Goal: Task Accomplishment & Management: Manage account settings

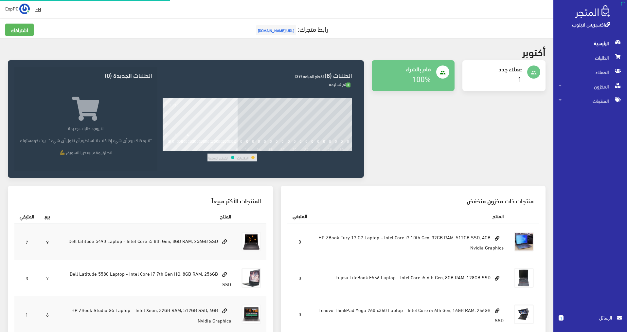
click at [607, 92] on span "المخزون" at bounding box center [590, 86] width 63 height 14
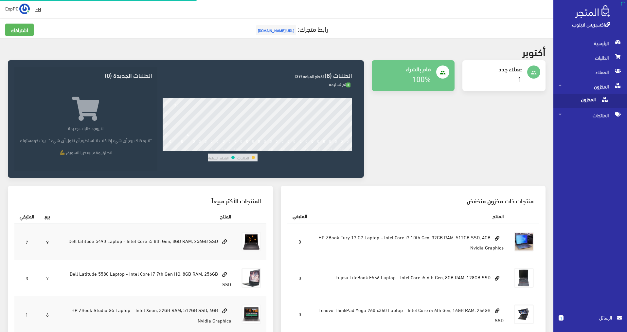
click at [602, 104] on span at bounding box center [605, 99] width 8 height 10
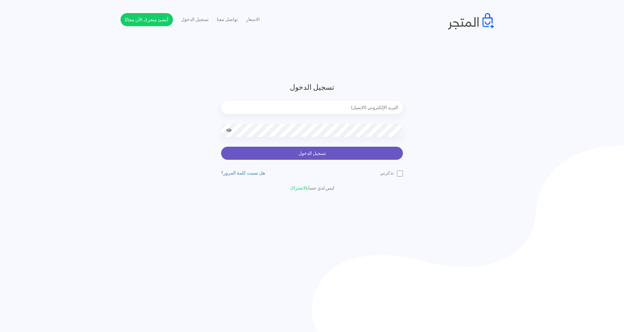
type input "[EMAIL_ADDRESS][DOMAIN_NAME]"
click at [327, 154] on button "تسجيل الدخول" at bounding box center [312, 153] width 182 height 13
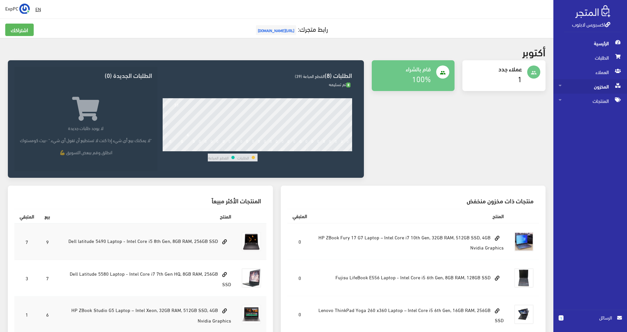
click at [594, 87] on span "المخزون" at bounding box center [590, 86] width 63 height 14
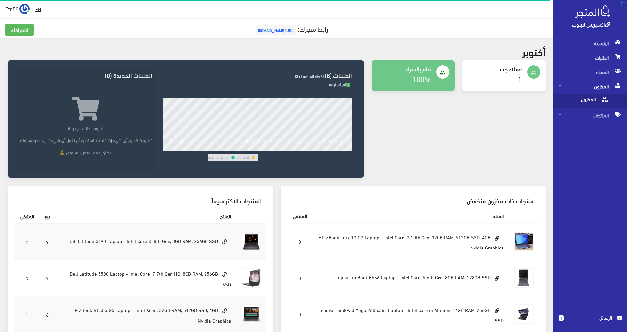
click at [584, 103] on span "المخزون" at bounding box center [584, 101] width 50 height 14
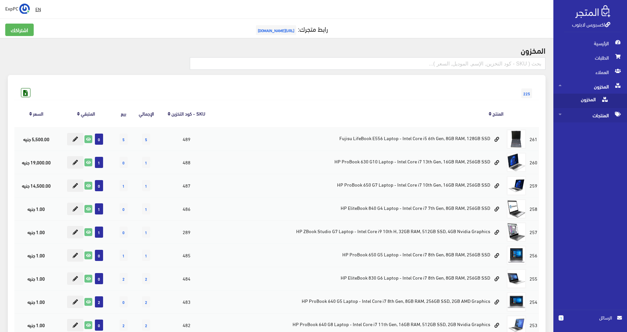
click at [603, 113] on span "المنتجات" at bounding box center [590, 115] width 63 height 14
click at [602, 113] on span "كل المنتجات" at bounding box center [584, 115] width 50 height 14
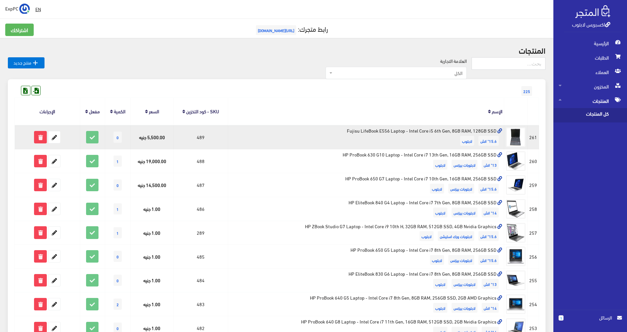
drag, startPoint x: 103, startPoint y: 145, endPoint x: 69, endPoint y: 140, distance: 34.7
click at [76, 145] on tr "#261 15.6" انش لابتوب" at bounding box center [277, 137] width 525 height 24
drag, startPoint x: 71, startPoint y: 137, endPoint x: 76, endPoint y: 143, distance: 8.3
click at [76, 143] on form at bounding box center [47, 137] width 62 height 12
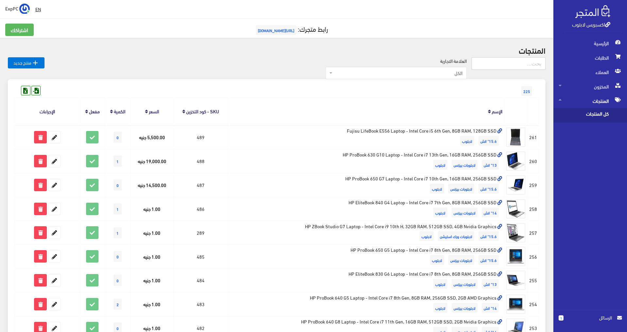
click at [525, 65] on input "text" at bounding box center [509, 63] width 74 height 12
type input "288"
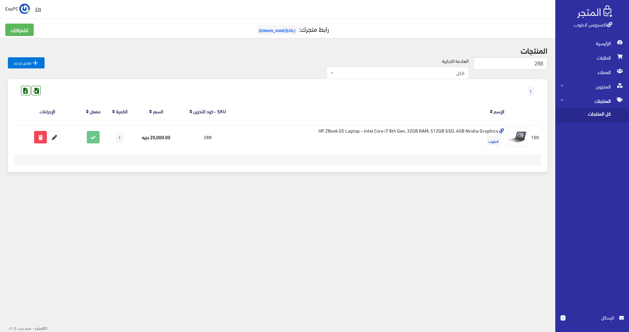
drag, startPoint x: 518, startPoint y: 65, endPoint x: 548, endPoint y: 65, distance: 30.1
click at [548, 65] on div "المنتجات 288  منتج جديد العلامة التجارية الكل Dell ThinkPad HP (Hewlett-Packar…" at bounding box center [277, 113] width 555 height 150
type input "322"
click at [595, 113] on span "كل المنتجات" at bounding box center [585, 115] width 50 height 14
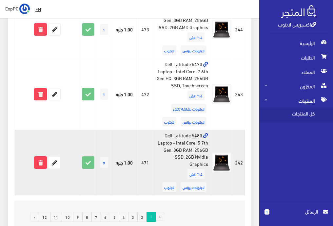
scroll to position [1179, 0]
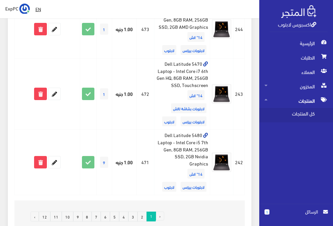
click at [144, 212] on link "2" at bounding box center [141, 217] width 9 height 10
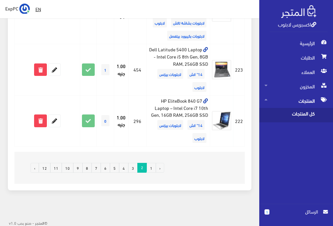
scroll to position [1223, 0]
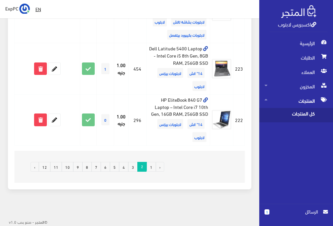
click at [152, 167] on link "1" at bounding box center [150, 167] width 9 height 10
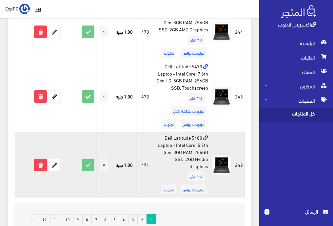
scroll to position [1179, 0]
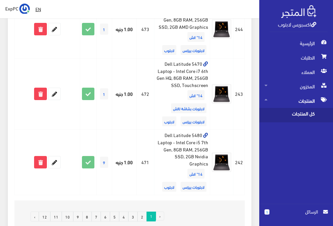
click at [142, 212] on link "2" at bounding box center [141, 217] width 9 height 10
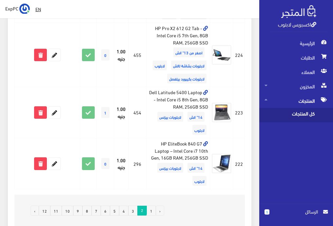
scroll to position [1223, 0]
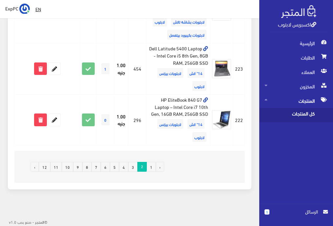
click at [149, 167] on link "1" at bounding box center [150, 167] width 9 height 10
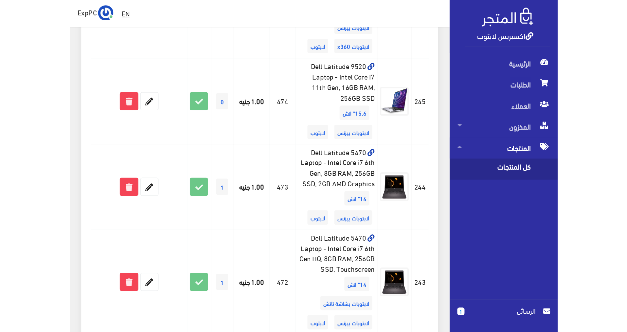
scroll to position [351, 0]
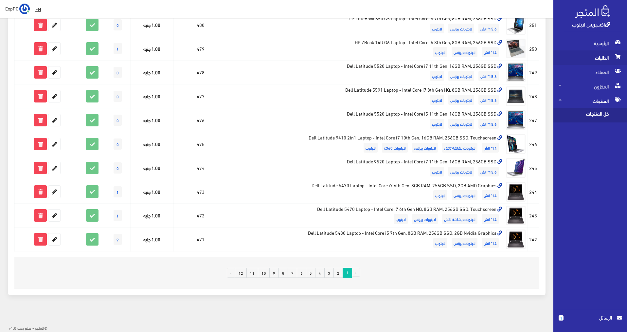
click at [332, 56] on span "الطلبات" at bounding box center [590, 57] width 63 height 14
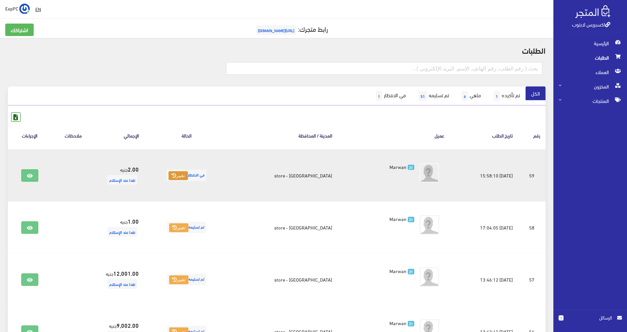
click at [182, 171] on button "تغيير" at bounding box center [178, 175] width 19 height 9
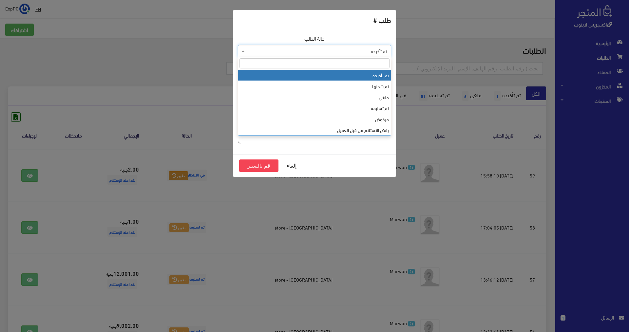
click at [332, 46] on span "تم تأكيده" at bounding box center [314, 51] width 153 height 12
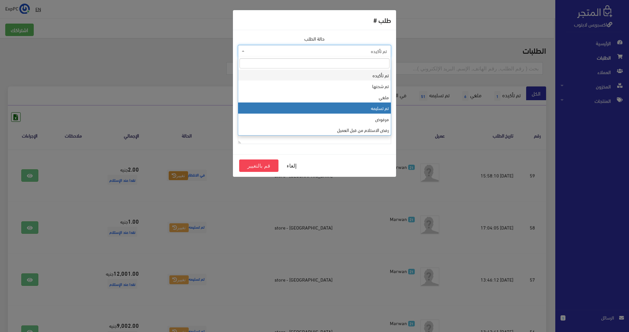
select select "4"
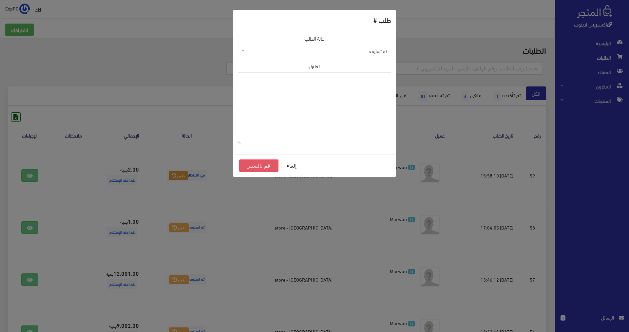
click at [256, 164] on button "قم بالتغيير" at bounding box center [258, 165] width 39 height 12
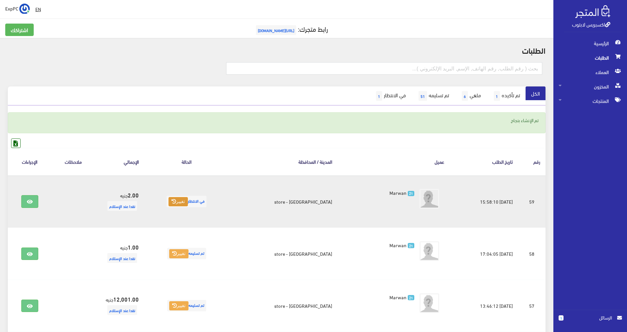
click at [186, 205] on button "تغيير" at bounding box center [178, 201] width 19 height 9
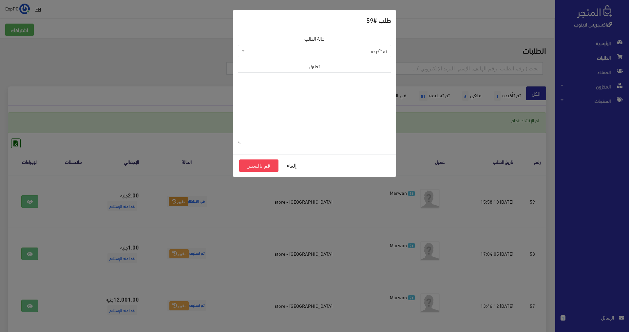
click at [376, 54] on span "تم تأكيده" at bounding box center [316, 51] width 141 height 7
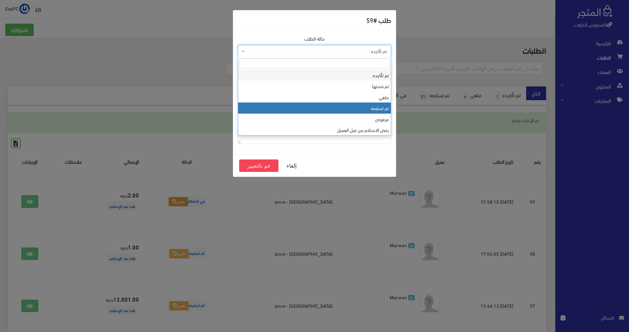
select select "4"
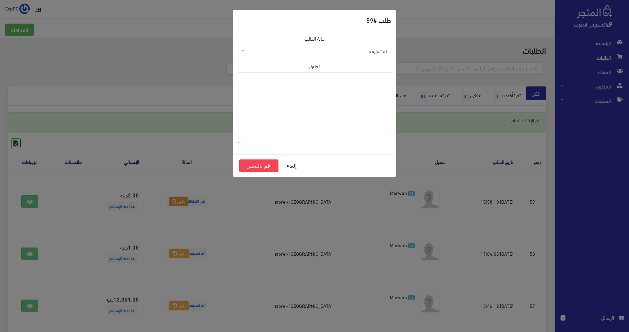
click at [242, 173] on div "إلغاء قم بالتغيير" at bounding box center [314, 165] width 163 height 23
click at [248, 166] on button "قم بالتغيير" at bounding box center [258, 165] width 39 height 12
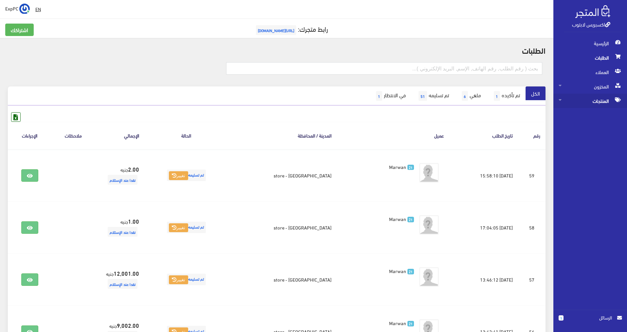
click at [588, 101] on span "المنتجات" at bounding box center [590, 101] width 63 height 14
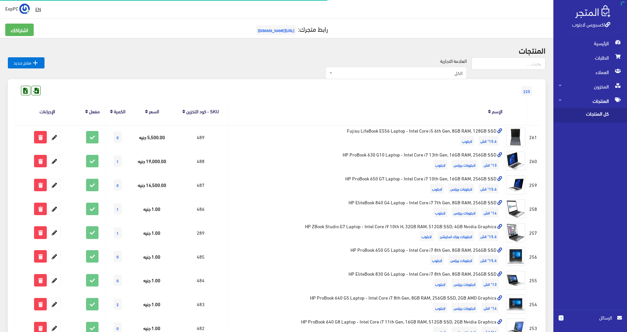
click at [585, 115] on span "كل المنتجات" at bounding box center [584, 115] width 50 height 14
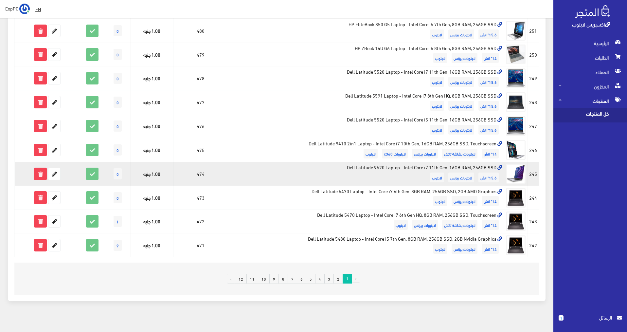
scroll to position [351, 0]
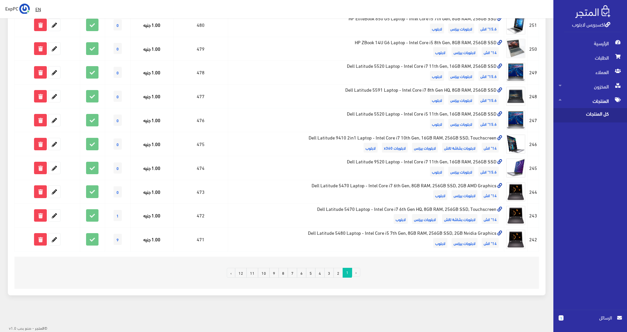
click at [339, 272] on link "2" at bounding box center [338, 273] width 9 height 10
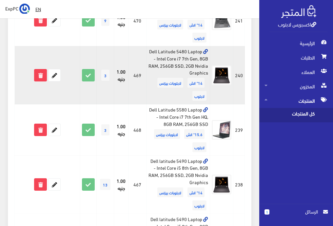
scroll to position [164, 0]
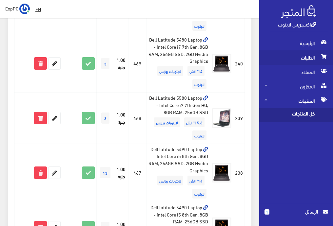
click at [307, 53] on span "الطلبات" at bounding box center [295, 57] width 63 height 14
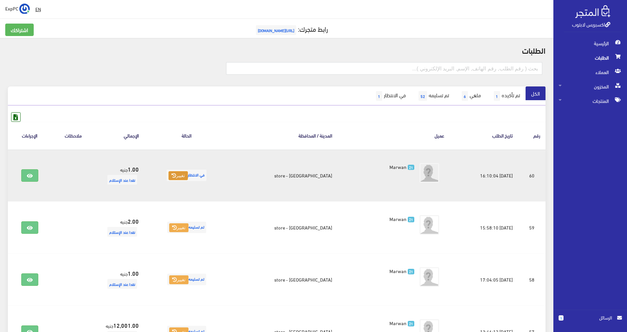
click at [188, 177] on button "تغيير" at bounding box center [178, 175] width 19 height 9
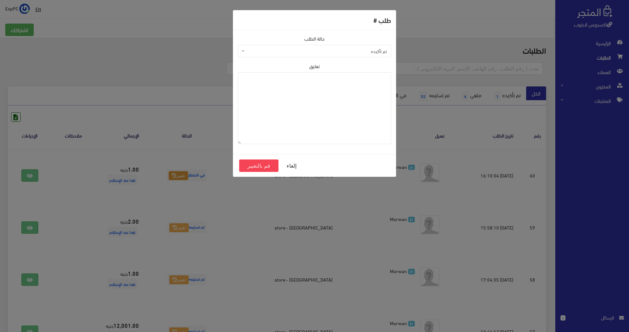
click at [374, 50] on span "تم تأكيده" at bounding box center [316, 51] width 141 height 7
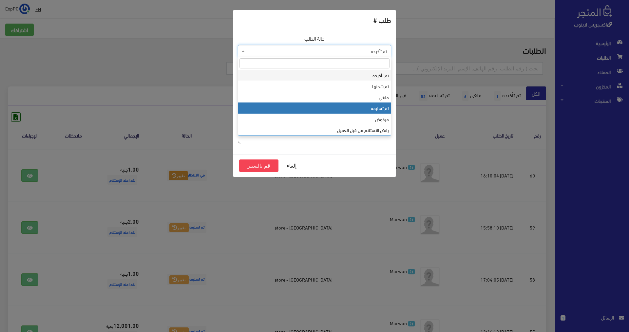
select select "4"
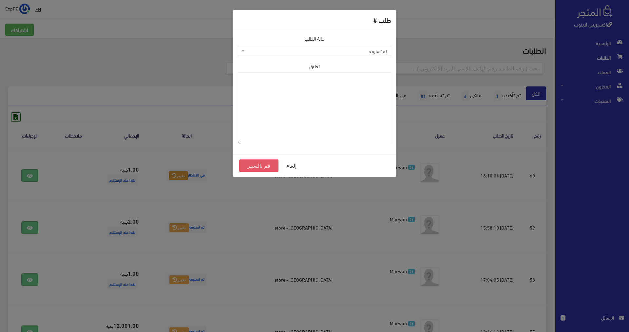
click at [254, 170] on button "قم بالتغيير" at bounding box center [258, 165] width 39 height 12
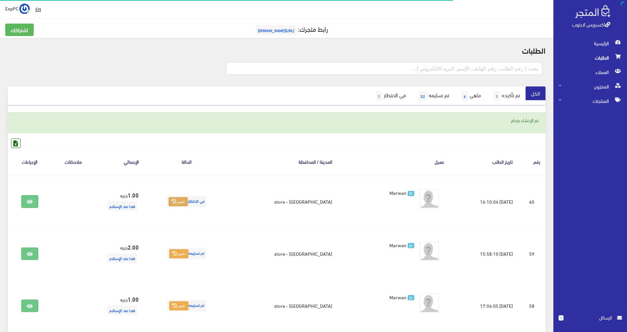
click at [188, 202] on button "تغيير" at bounding box center [178, 201] width 19 height 9
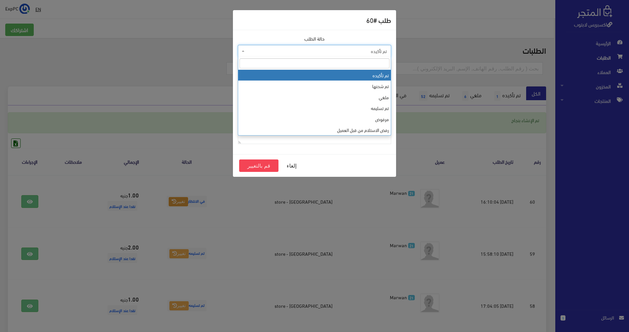
click at [334, 54] on span "تم تأكيده" at bounding box center [316, 51] width 141 height 7
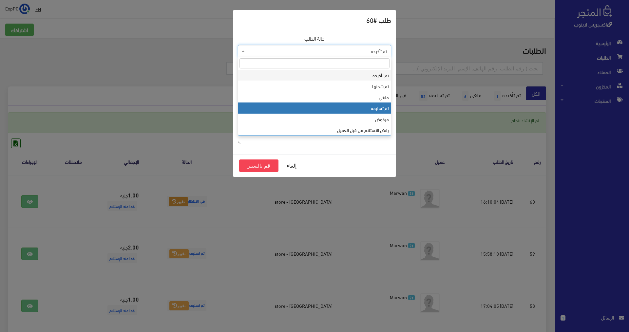
select select "4"
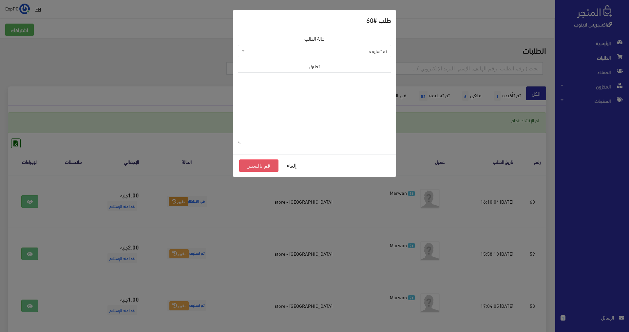
click at [262, 171] on button "قم بالتغيير" at bounding box center [258, 165] width 39 height 12
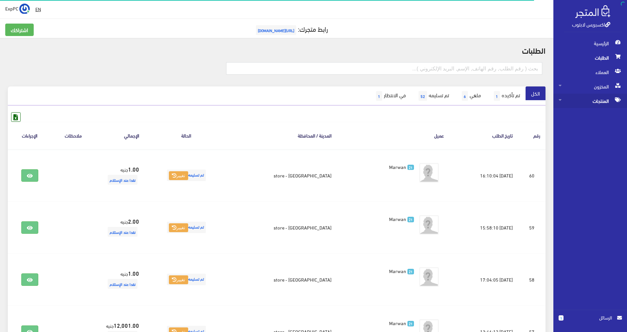
click at [588, 94] on span "المنتجات" at bounding box center [590, 101] width 63 height 14
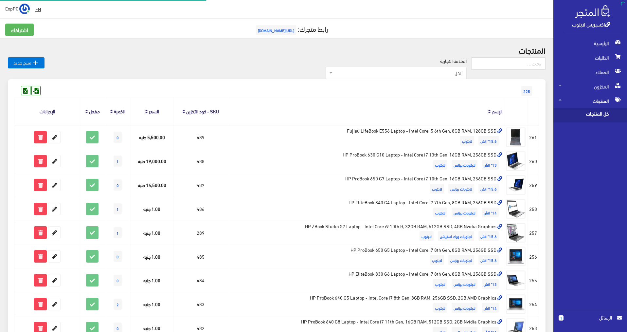
click at [585, 112] on span "كل المنتجات" at bounding box center [584, 115] width 50 height 14
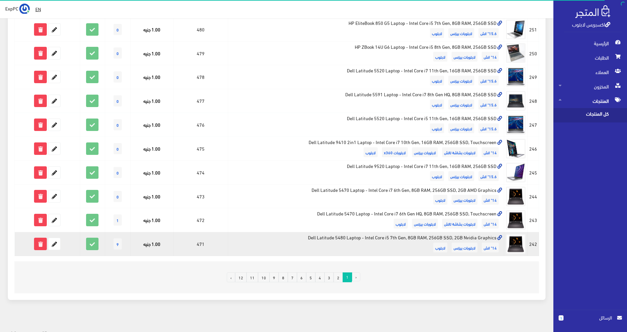
scroll to position [351, 0]
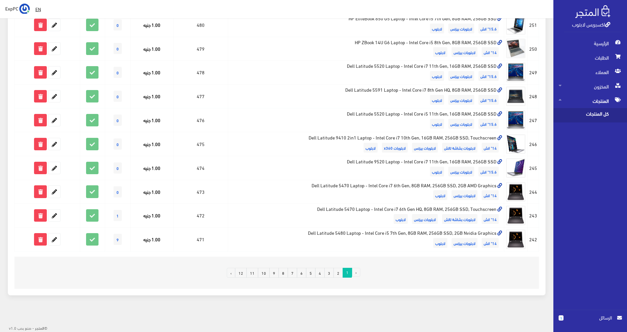
click at [335, 271] on link "2" at bounding box center [338, 273] width 9 height 10
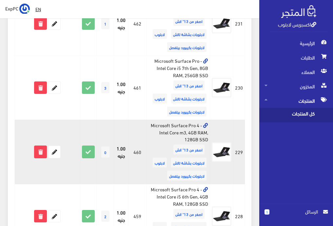
scroll to position [723, 0]
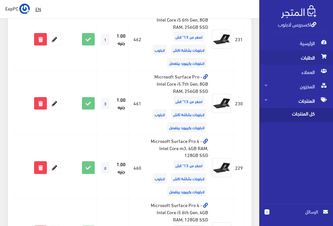
click at [295, 55] on span "الطلبات" at bounding box center [295, 57] width 63 height 14
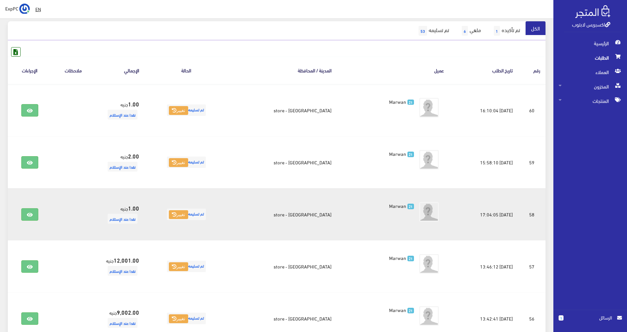
scroll to position [65, 0]
click at [30, 214] on icon at bounding box center [30, 214] width 6 height 5
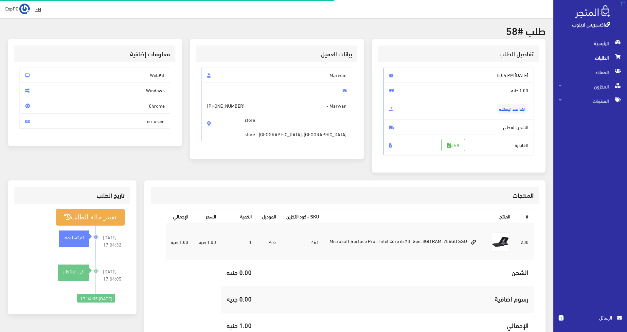
scroll to position [33, 0]
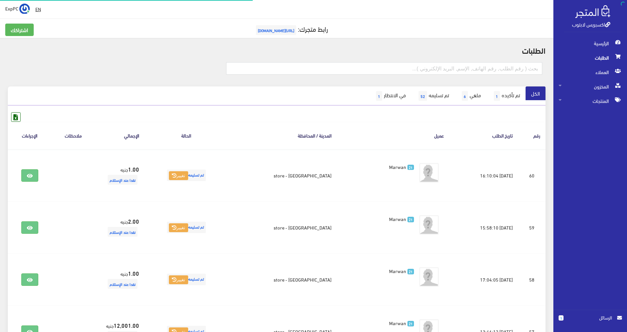
scroll to position [65, 0]
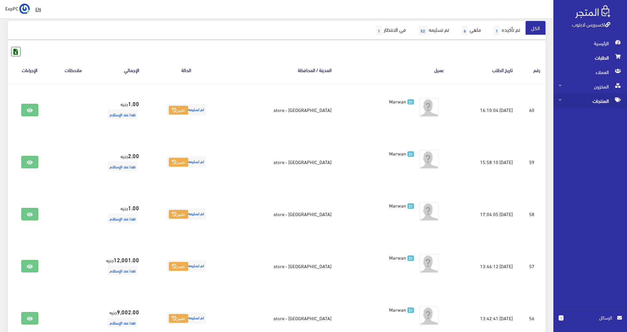
click at [587, 97] on span "المنتجات" at bounding box center [590, 101] width 63 height 14
click at [592, 114] on span "كل المنتجات" at bounding box center [584, 115] width 50 height 14
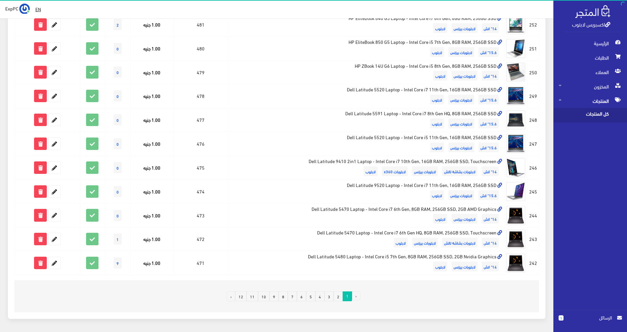
scroll to position [351, 0]
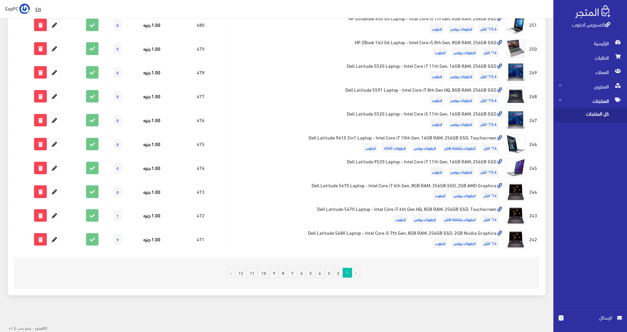
click at [340, 272] on link "2" at bounding box center [338, 273] width 9 height 10
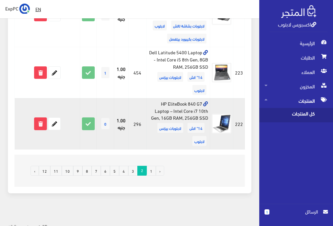
scroll to position [1223, 0]
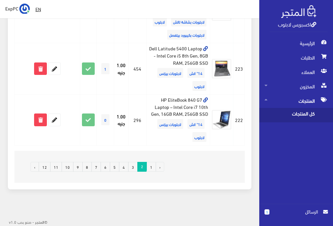
click at [131, 171] on link "3" at bounding box center [132, 167] width 9 height 10
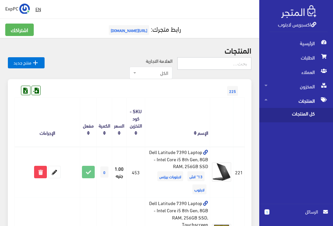
click at [212, 63] on input "text" at bounding box center [214, 63] width 74 height 12
type input "196"
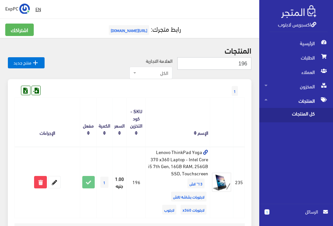
click at [218, 60] on input "196" at bounding box center [214, 63] width 74 height 12
click at [287, 115] on span "كل المنتجات" at bounding box center [289, 115] width 50 height 14
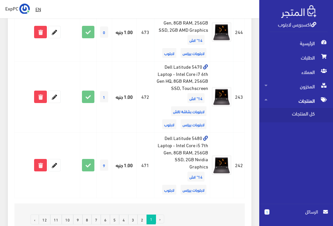
scroll to position [1221, 0]
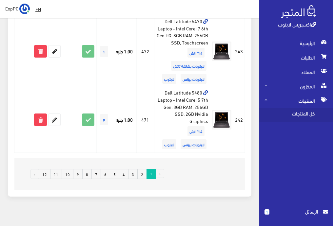
click at [138, 169] on link "2" at bounding box center [141, 174] width 9 height 10
click at [136, 169] on link "3" at bounding box center [132, 174] width 9 height 10
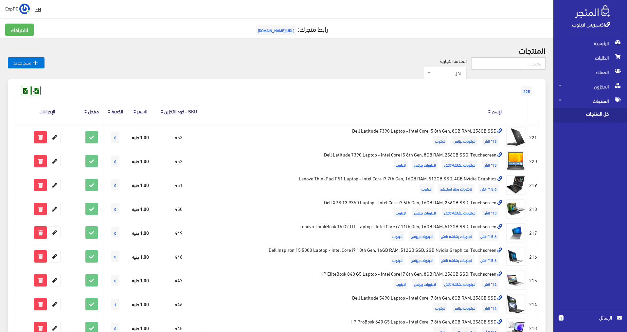
click at [332, 66] on input "text" at bounding box center [509, 63] width 74 height 12
type input "436"
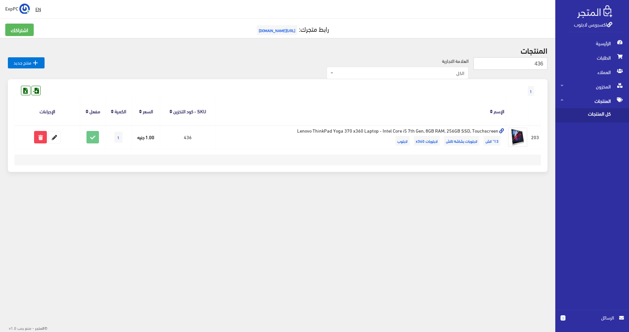
click at [508, 63] on input "436" at bounding box center [510, 63] width 74 height 12
type input "196"
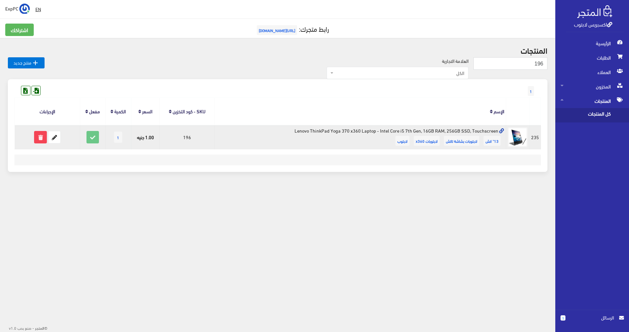
click at [456, 131] on td "Lenovo ThinkPad Yoga 370 x360 Laptop - Intel Core i5 7th Gen, 16GB RAM, 256GB S…" at bounding box center [359, 137] width 291 height 24
click at [325, 136] on td "Lenovo ThinkPad Yoga 370 x360 Laptop - Intel Core i5 7th Gen, 16GB RAM, 256GB S…" at bounding box center [359, 137] width 291 height 24
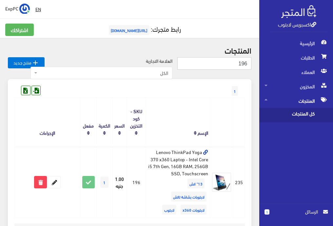
click at [221, 61] on input "196" at bounding box center [214, 63] width 74 height 12
type input "436"
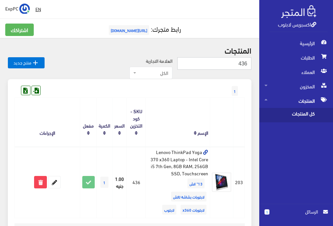
click at [224, 60] on input "436" at bounding box center [214, 63] width 74 height 12
type input "196"
click at [241, 63] on input "196" at bounding box center [214, 63] width 74 height 12
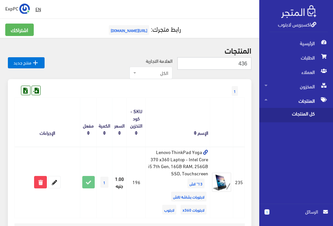
type input "436"
click at [297, 113] on span "كل المنتجات" at bounding box center [289, 115] width 50 height 14
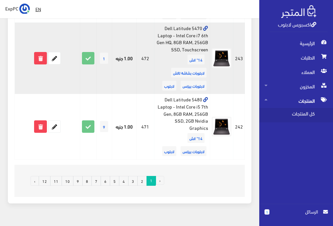
scroll to position [1221, 0]
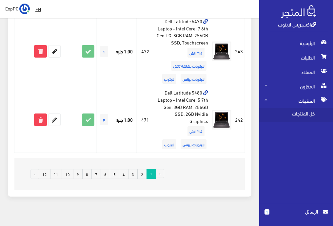
click at [135, 169] on link "3" at bounding box center [132, 174] width 9 height 10
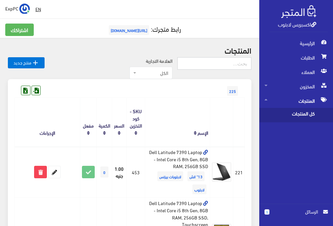
click at [218, 63] on input "text" at bounding box center [214, 63] width 74 height 12
type input "152"
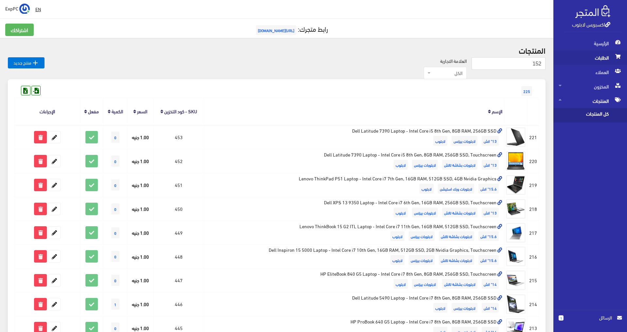
click at [332, 54] on span "الطلبات" at bounding box center [590, 57] width 63 height 14
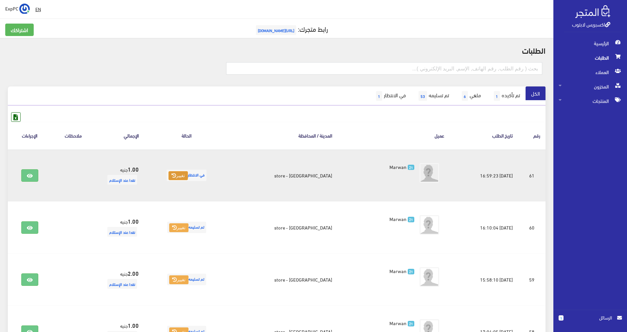
click at [188, 175] on button "تغيير" at bounding box center [178, 175] width 19 height 9
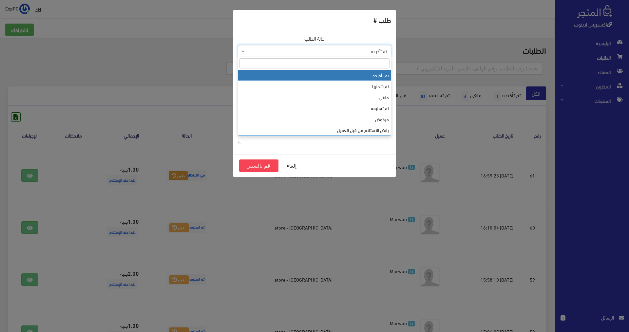
click at [332, 53] on span "تم تأكيده" at bounding box center [316, 51] width 141 height 7
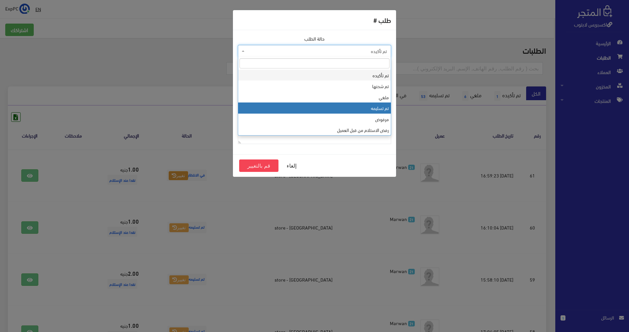
select select "4"
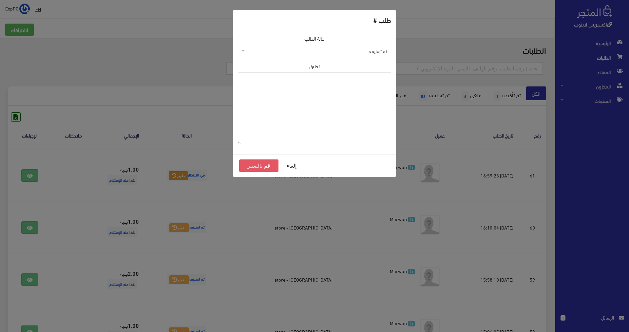
click at [249, 168] on button "قم بالتغيير" at bounding box center [258, 165] width 39 height 12
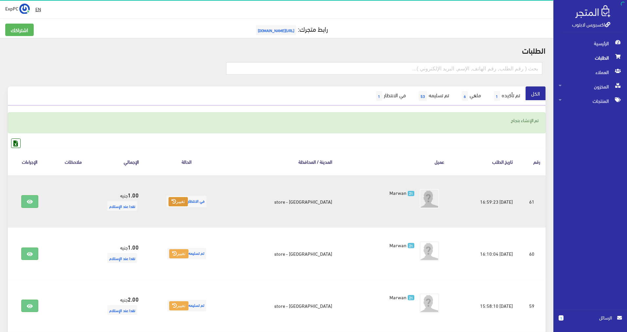
click at [178, 205] on button "تغيير" at bounding box center [178, 201] width 19 height 9
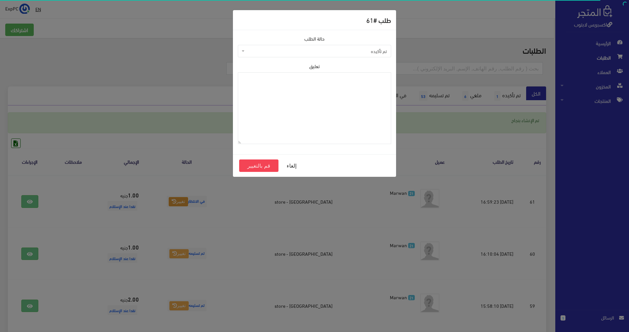
click at [347, 47] on span "تم تأكيده" at bounding box center [314, 51] width 153 height 12
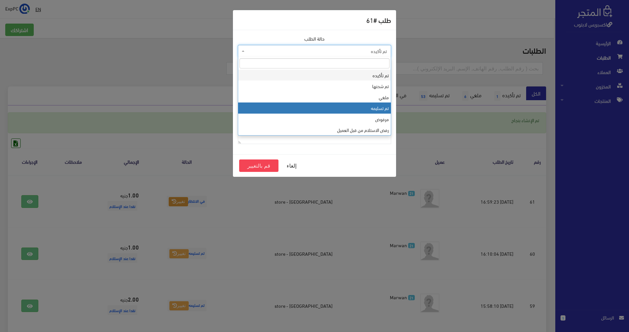
select select "4"
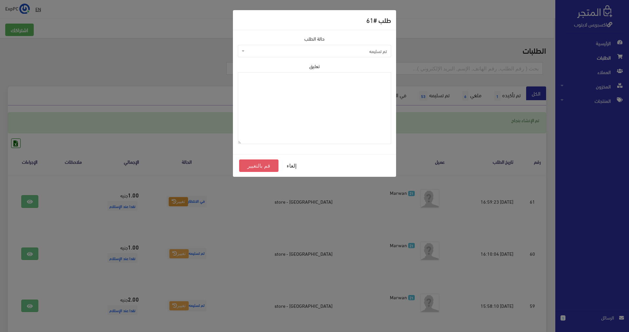
click at [254, 167] on button "قم بالتغيير" at bounding box center [258, 165] width 39 height 12
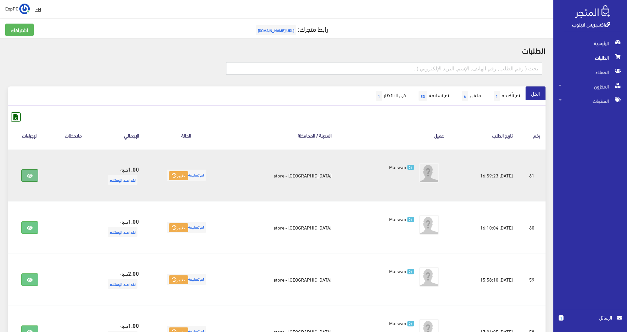
click at [35, 174] on link at bounding box center [29, 175] width 17 height 12
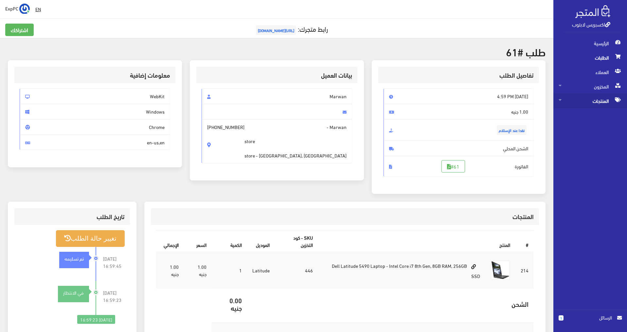
click at [570, 98] on span "المنتجات" at bounding box center [590, 101] width 63 height 14
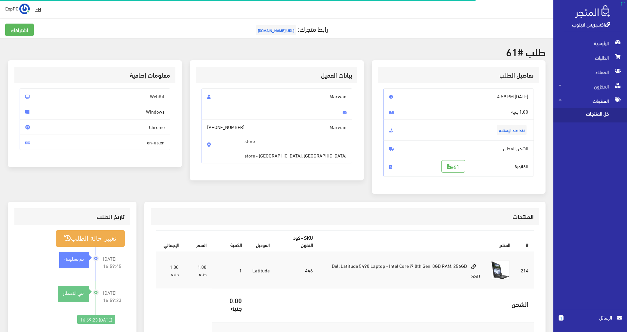
click at [567, 112] on span "كل المنتجات" at bounding box center [584, 115] width 50 height 14
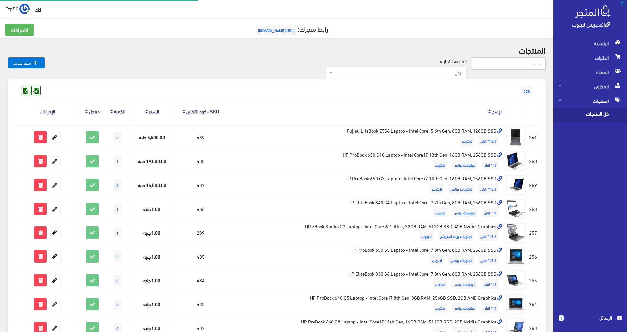
drag, startPoint x: 505, startPoint y: 61, endPoint x: 508, endPoint y: 63, distance: 3.4
click at [508, 63] on input "text" at bounding box center [509, 63] width 74 height 12
type input "5490"
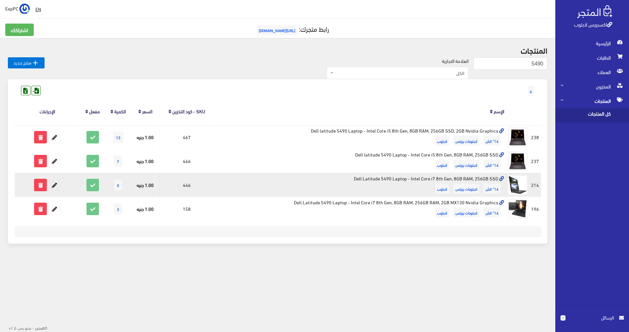
click at [56, 189] on icon at bounding box center [54, 185] width 12 height 12
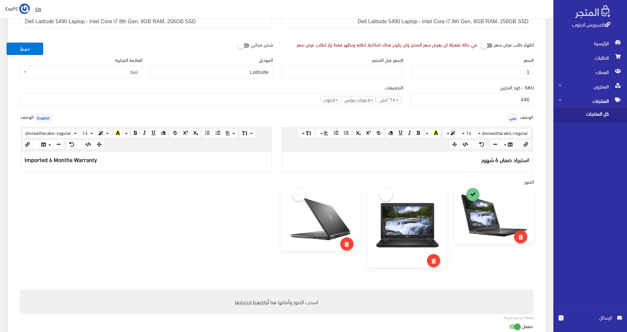
scroll to position [229, 0]
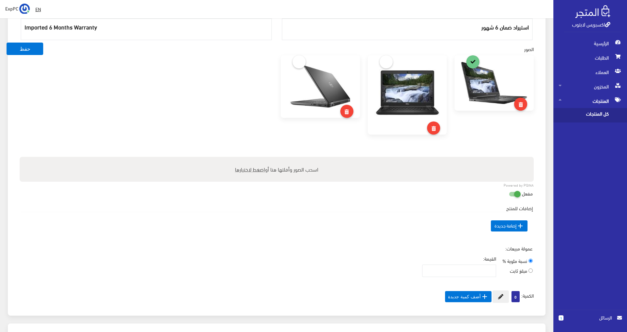
click at [510, 297] on div "اسم المنتج عربي Dell Latitude 5490 Laptop - Intel Core i7 8th Gen, 8GB RAM, 256…" at bounding box center [276, 85] width 525 height 448
click at [517, 297] on span "0" at bounding box center [516, 296] width 8 height 11
click at [501, 295] on icon at bounding box center [500, 296] width 5 height 5
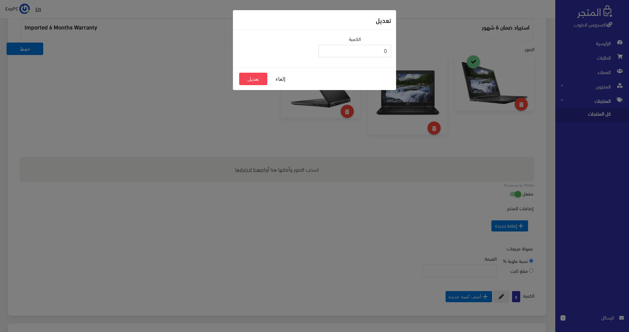
click at [357, 54] on input "0" at bounding box center [354, 51] width 73 height 12
type input "1"
click at [324, 50] on input "1" at bounding box center [354, 51] width 73 height 12
click at [247, 77] on button "تعديل" at bounding box center [253, 79] width 28 height 12
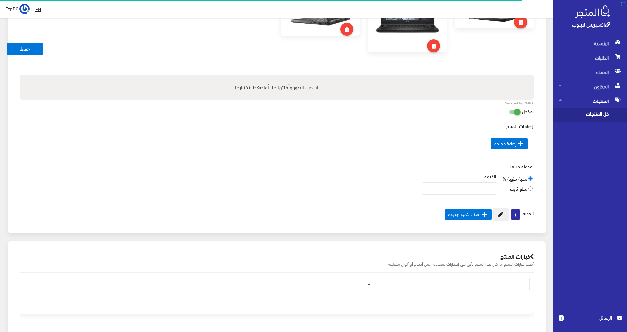
scroll to position [327, 0]
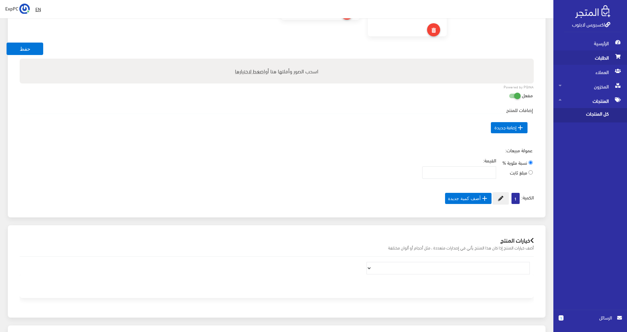
click at [606, 56] on span "الطلبات" at bounding box center [590, 57] width 63 height 14
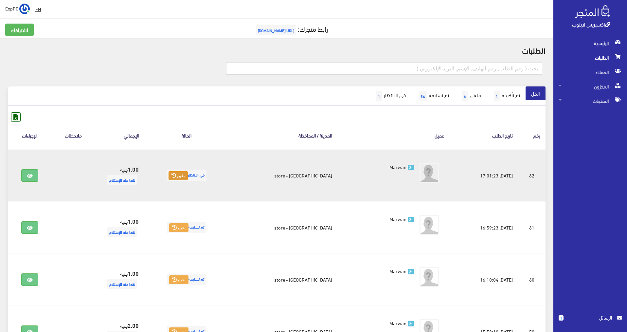
click at [185, 176] on button "تغيير" at bounding box center [178, 175] width 19 height 9
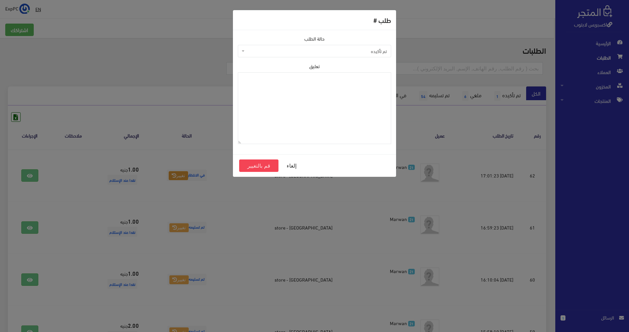
click at [338, 51] on span "تم تأكيده" at bounding box center [316, 51] width 141 height 7
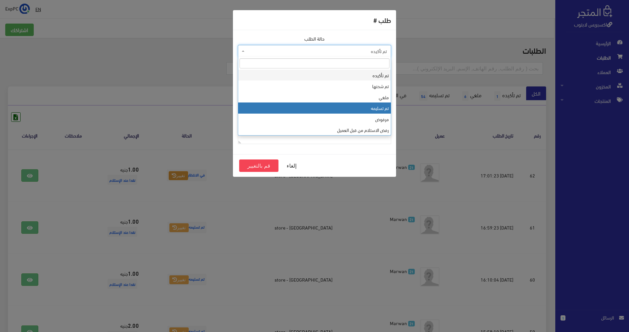
select select "4"
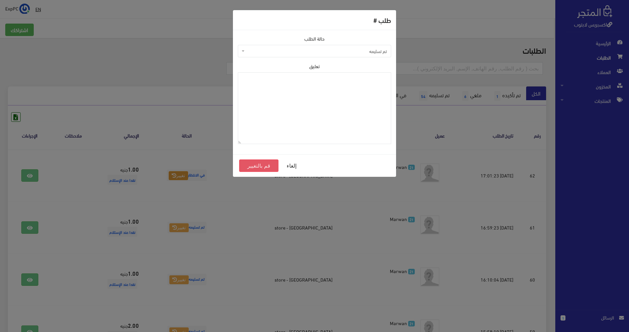
click at [268, 166] on button "قم بالتغيير" at bounding box center [258, 165] width 39 height 12
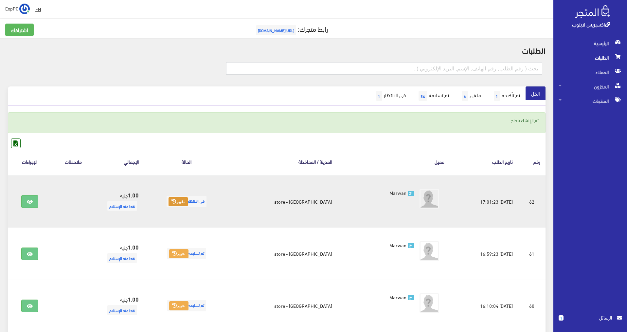
click at [183, 202] on button "تغيير" at bounding box center [178, 201] width 19 height 9
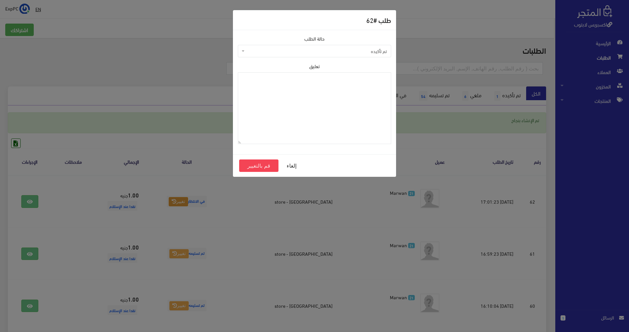
click at [378, 54] on span "تم تأكيده" at bounding box center [316, 51] width 141 height 7
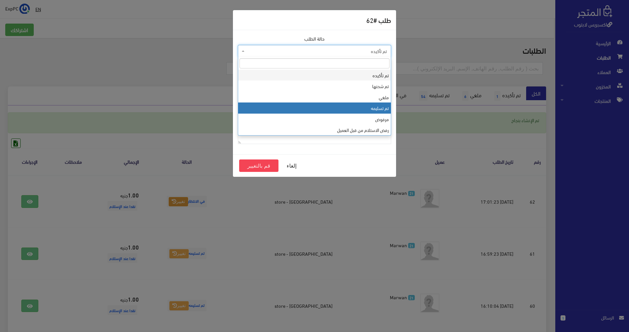
select select "4"
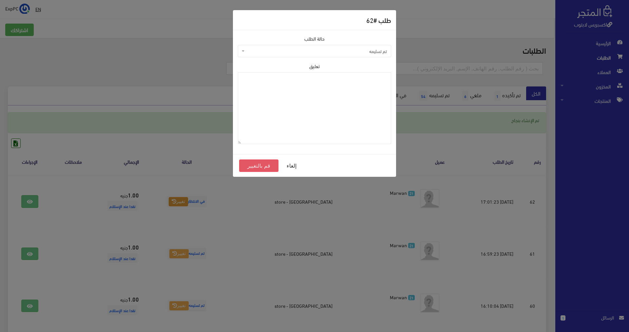
click at [257, 169] on button "قم بالتغيير" at bounding box center [258, 165] width 39 height 12
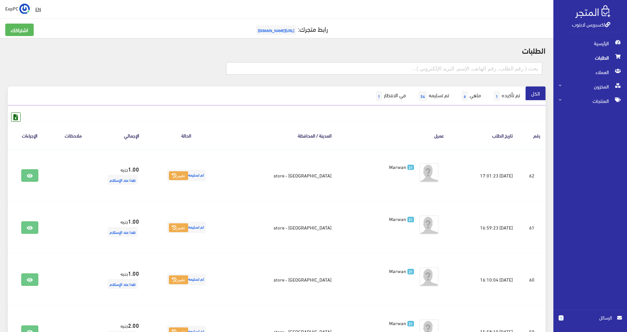
click at [480, 69] on input "text" at bounding box center [384, 68] width 317 height 12
type input "5490"
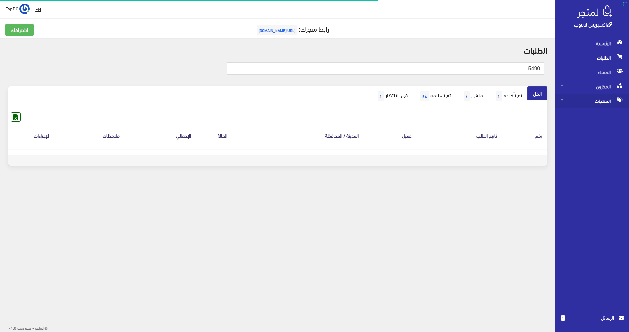
click at [602, 101] on span "المنتجات" at bounding box center [591, 101] width 63 height 14
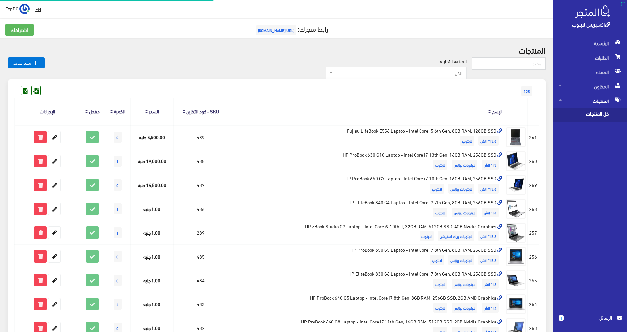
click at [597, 112] on span "كل المنتجات" at bounding box center [584, 115] width 50 height 14
click at [529, 67] on input "text" at bounding box center [509, 63] width 74 height 12
type input "5490"
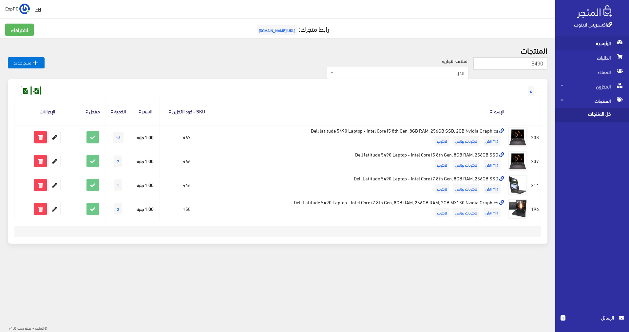
click at [581, 44] on span "الرئيسية" at bounding box center [591, 43] width 63 height 14
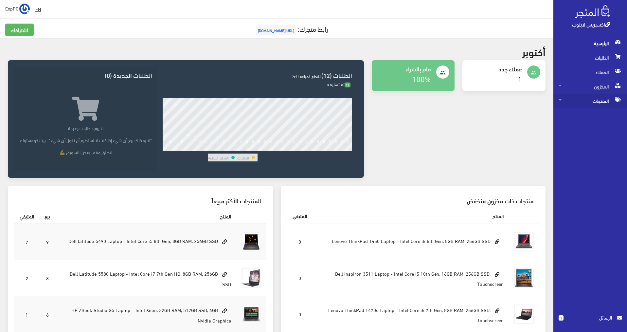
click at [590, 98] on span "المنتجات" at bounding box center [590, 101] width 63 height 14
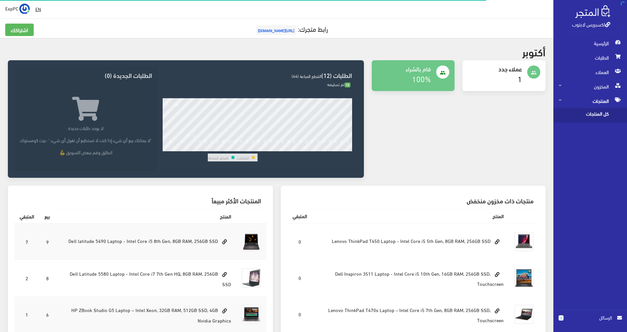
click at [590, 115] on span "كل المنتجات" at bounding box center [584, 115] width 50 height 14
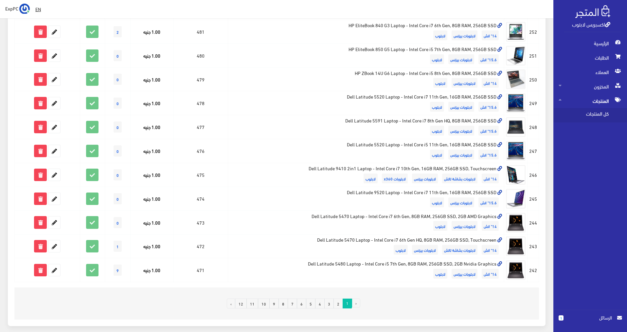
scroll to position [351, 0]
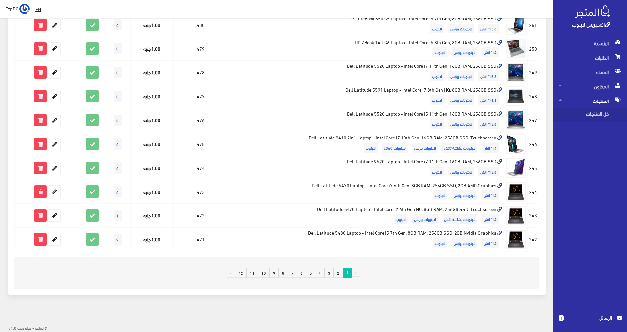
click at [332, 273] on link "3" at bounding box center [329, 273] width 9 height 10
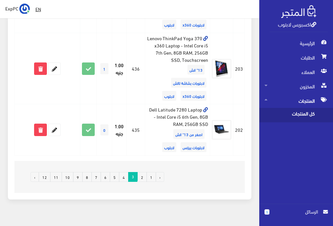
scroll to position [1250, 0]
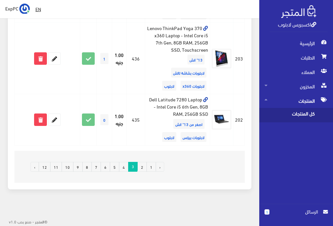
click at [126, 168] on link "4" at bounding box center [123, 167] width 9 height 10
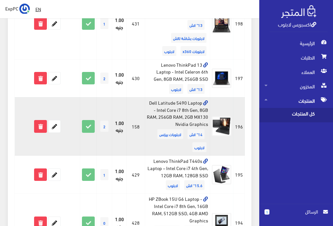
scroll to position [393, 0]
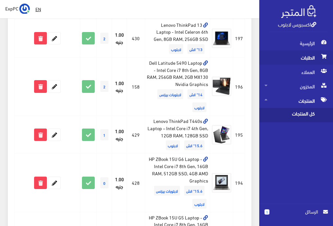
click at [299, 63] on span "الطلبات" at bounding box center [295, 57] width 63 height 14
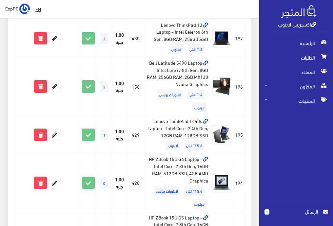
click at [305, 63] on span "الطلبات" at bounding box center [295, 57] width 63 height 14
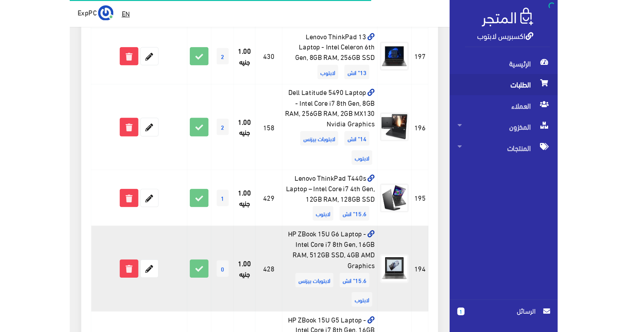
scroll to position [249, 0]
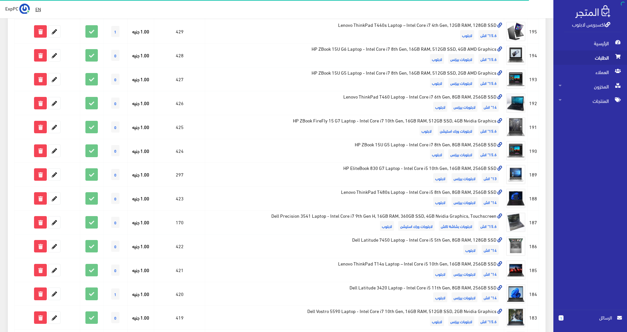
click at [332, 59] on span "الطلبات" at bounding box center [590, 57] width 63 height 14
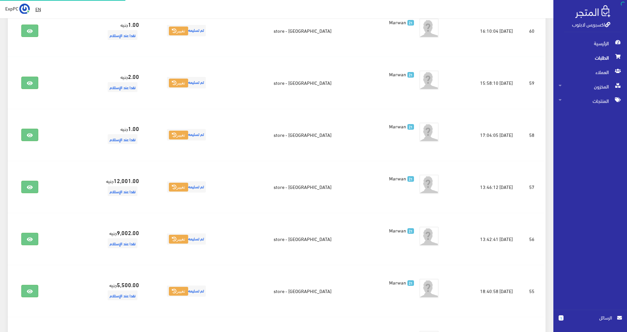
scroll to position [0, 0]
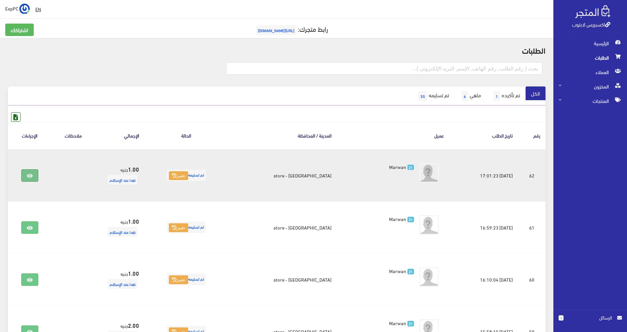
click at [23, 176] on link at bounding box center [29, 175] width 17 height 12
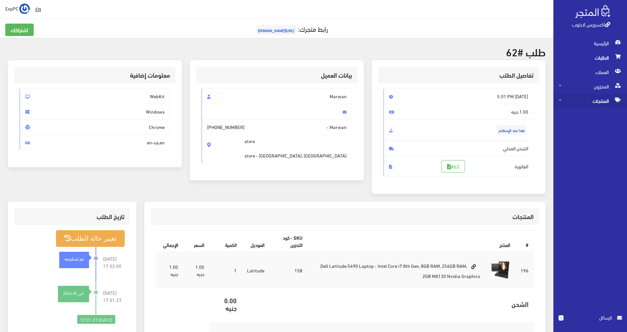
click at [588, 97] on span "المنتجات" at bounding box center [590, 101] width 63 height 14
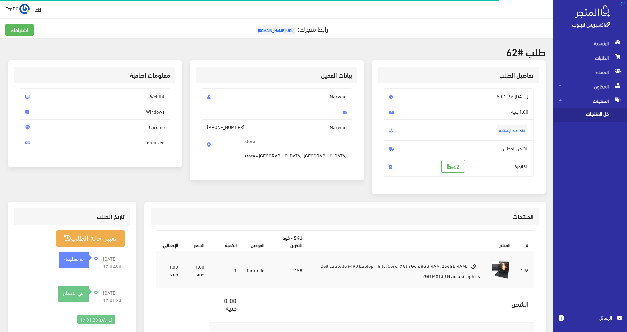
click at [588, 113] on span "كل المنتجات" at bounding box center [584, 115] width 50 height 14
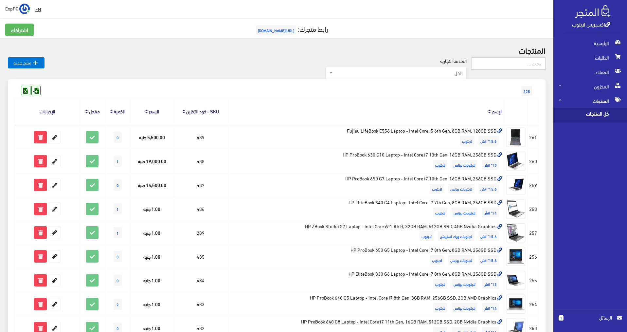
drag, startPoint x: 518, startPoint y: 65, endPoint x: 511, endPoint y: 68, distance: 7.8
click at [518, 65] on input "text" at bounding box center [509, 63] width 74 height 12
type input "158"
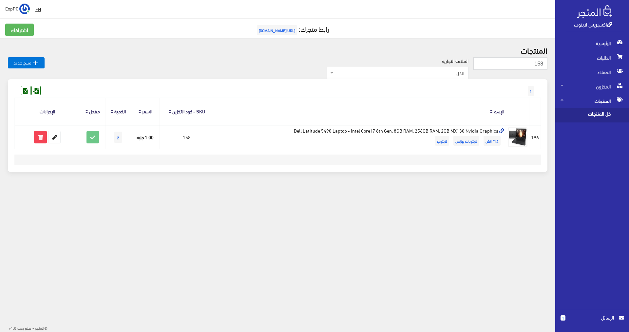
click at [598, 113] on span "كل المنتجات" at bounding box center [585, 115] width 50 height 14
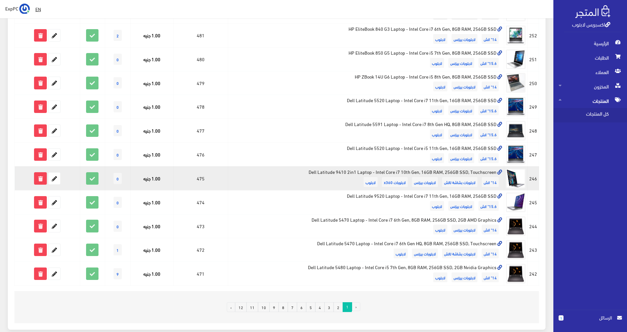
scroll to position [351, 0]
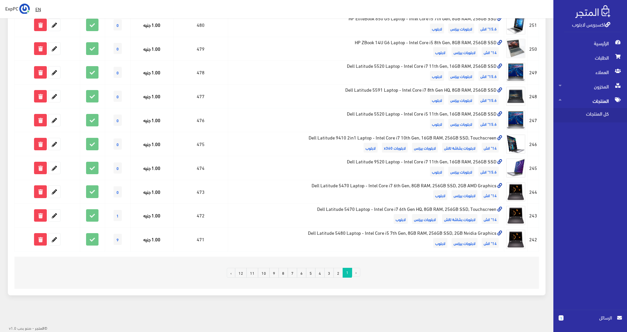
click at [322, 273] on link "4" at bounding box center [319, 273] width 9 height 10
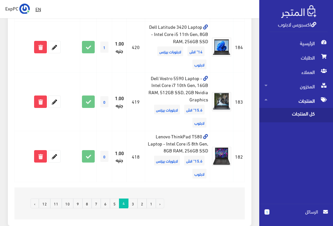
scroll to position [1081, 0]
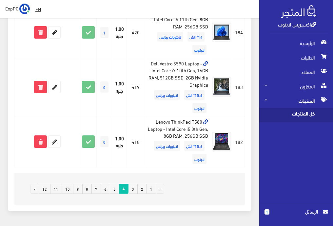
click at [115, 190] on link "5" at bounding box center [114, 189] width 9 height 10
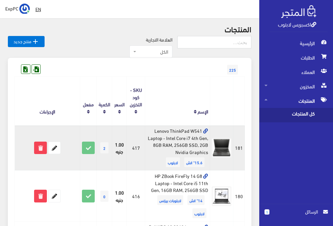
scroll to position [33, 0]
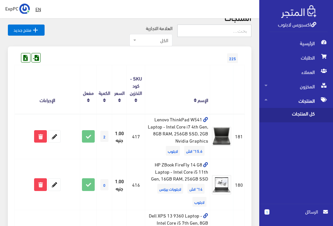
click at [240, 30] on input "text" at bounding box center [214, 31] width 74 height 12
type input "442"
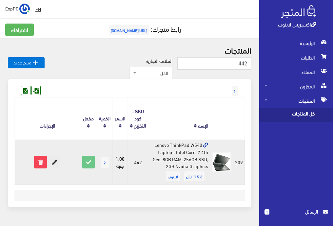
click at [54, 163] on icon at bounding box center [54, 162] width 12 height 12
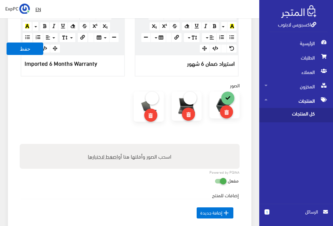
scroll to position [360, 0]
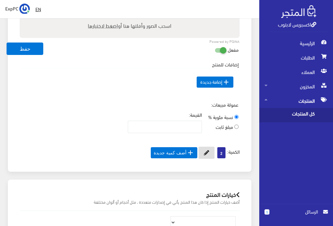
click at [208, 152] on button at bounding box center [206, 153] width 16 height 12
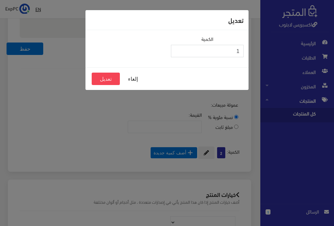
type input "1"
click at [178, 54] on input "1" at bounding box center [207, 51] width 73 height 12
click at [111, 77] on button "تعديل" at bounding box center [106, 79] width 28 height 12
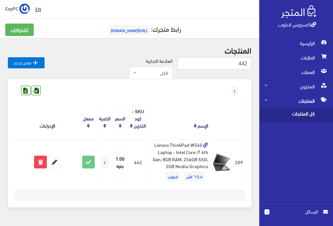
click at [219, 63] on input "442" at bounding box center [214, 63] width 74 height 12
type input "417"
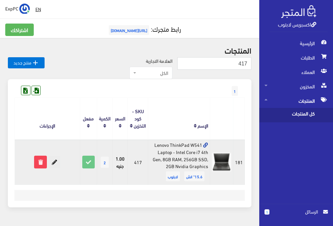
click at [54, 162] on icon at bounding box center [54, 162] width 12 height 12
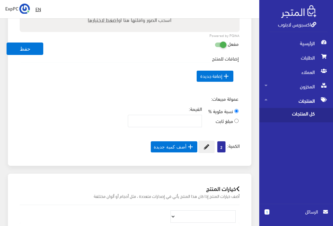
scroll to position [426, 0]
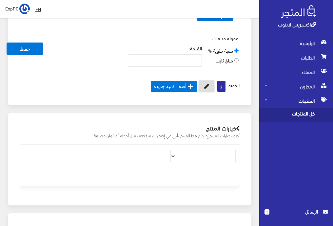
click at [207, 86] on icon at bounding box center [206, 86] width 5 height 5
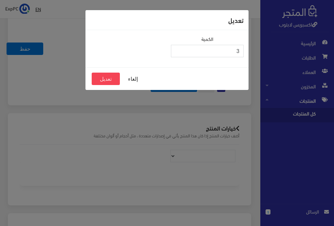
type input "3"
click at [177, 50] on input "3" at bounding box center [207, 51] width 73 height 12
click at [110, 79] on button "تعديل" at bounding box center [106, 79] width 28 height 12
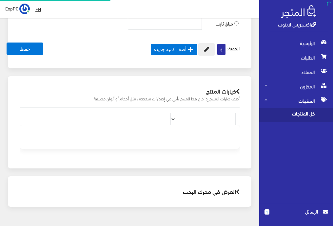
scroll to position [458, 0]
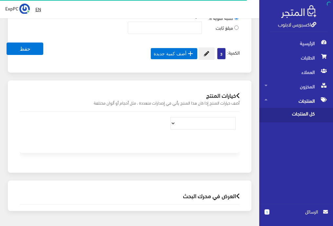
click at [296, 114] on span "كل المنتجات" at bounding box center [289, 115] width 50 height 14
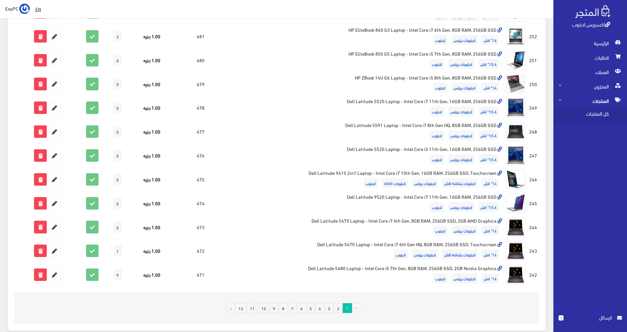
scroll to position [351, 0]
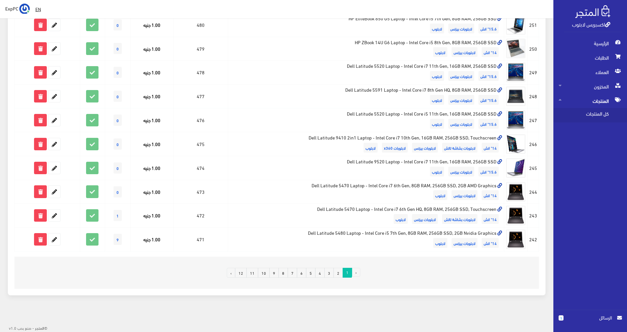
click at [309, 226] on link "5" at bounding box center [310, 273] width 9 height 10
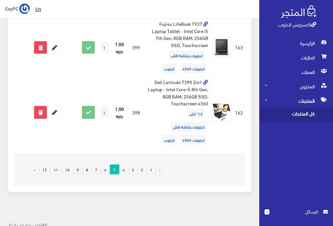
scroll to position [1048, 0]
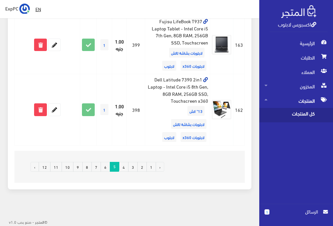
click at [105, 166] on link "6" at bounding box center [105, 167] width 9 height 10
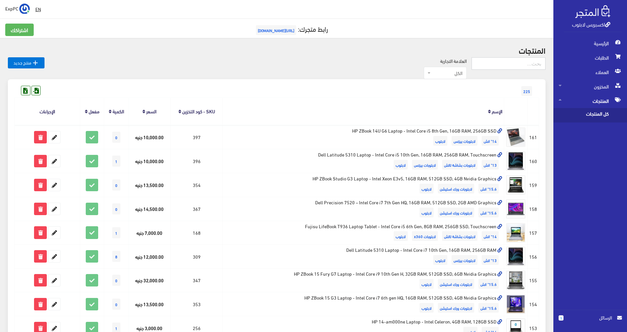
click at [332, 65] on input "text" at bounding box center [509, 63] width 74 height 12
type input "156"
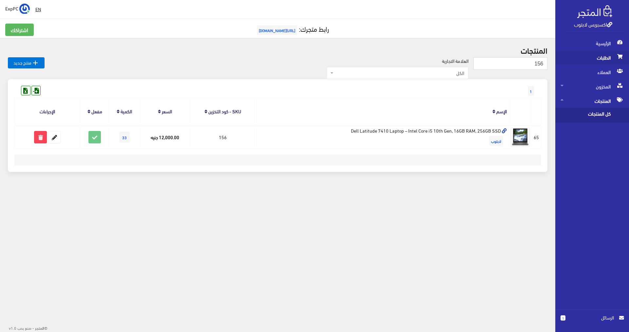
click at [606, 56] on span "الطلبات" at bounding box center [591, 57] width 63 height 14
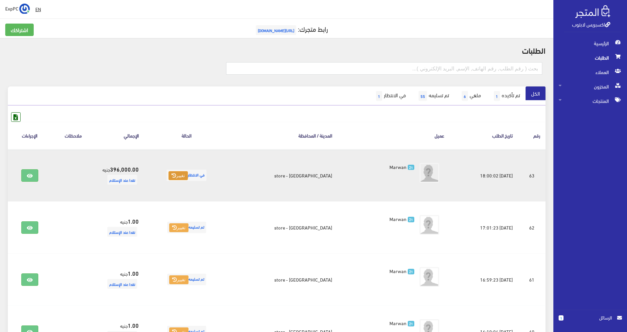
click at [184, 177] on button "تغيير" at bounding box center [178, 175] width 19 height 9
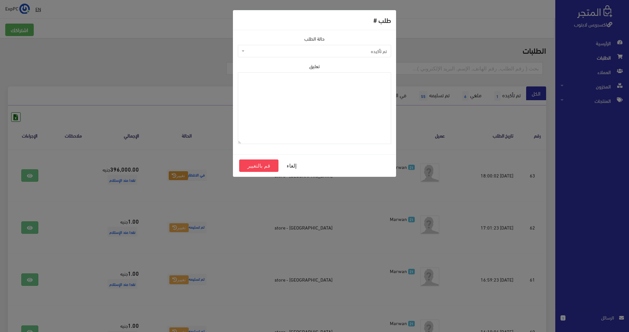
click at [365, 51] on span "تم تأكيده" at bounding box center [316, 51] width 141 height 7
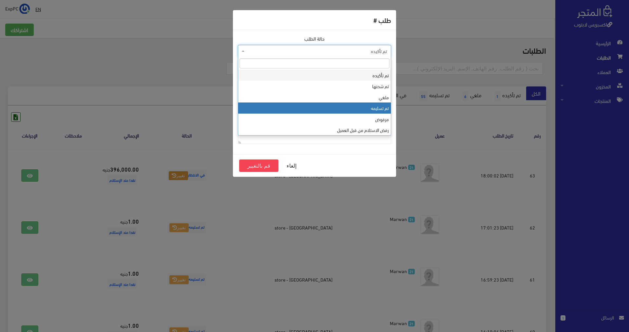
select select "4"
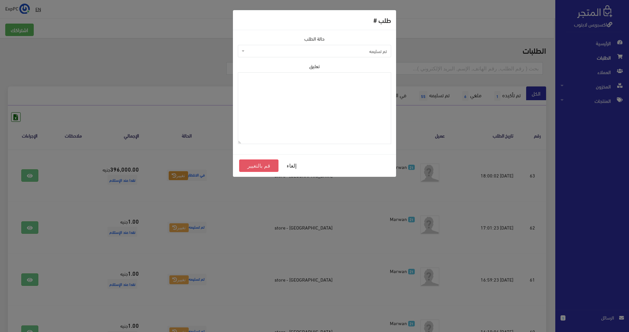
click at [260, 170] on button "قم بالتغيير" at bounding box center [258, 165] width 39 height 12
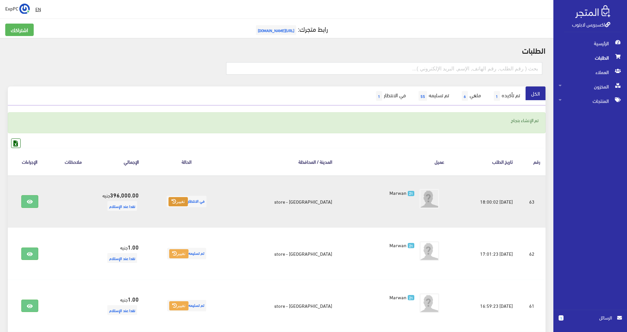
click at [176, 201] on icon at bounding box center [174, 201] width 5 height 5
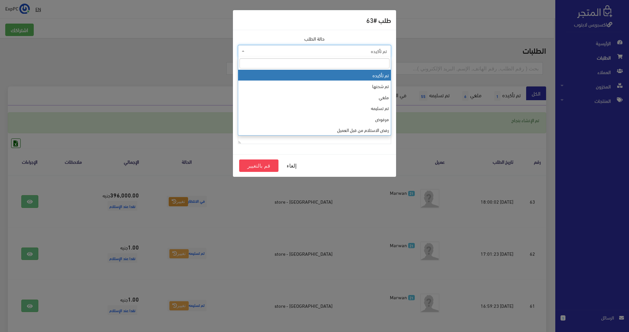
click at [355, 51] on span "تم تأكيده" at bounding box center [316, 51] width 141 height 7
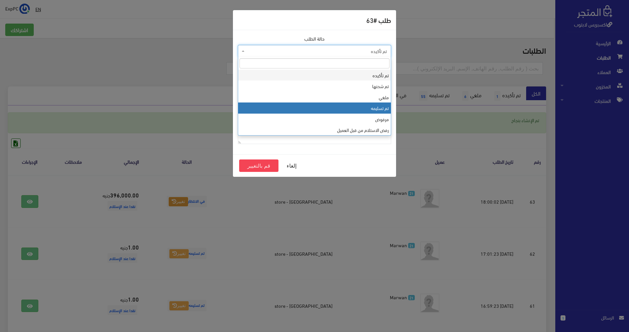
select select "4"
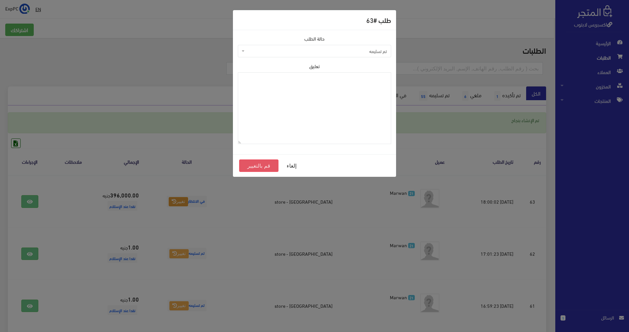
click at [254, 165] on button "قم بالتغيير" at bounding box center [258, 165] width 39 height 12
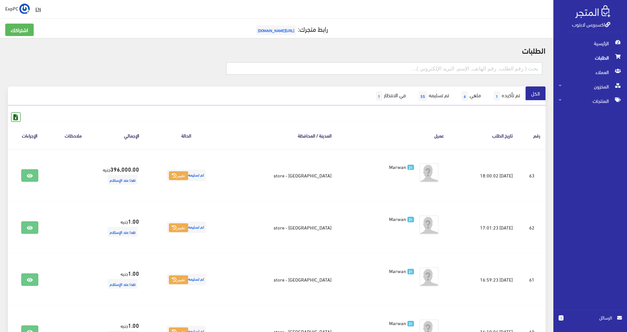
click at [526, 70] on input "text" at bounding box center [384, 68] width 317 height 12
click at [571, 99] on span "المنتجات" at bounding box center [590, 101] width 63 height 14
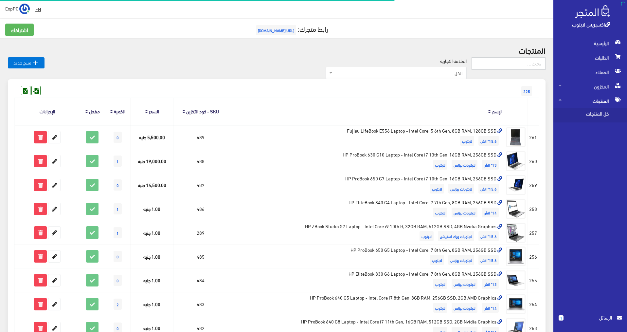
click at [520, 66] on input "text" at bounding box center [509, 63] width 74 height 12
type input "156"
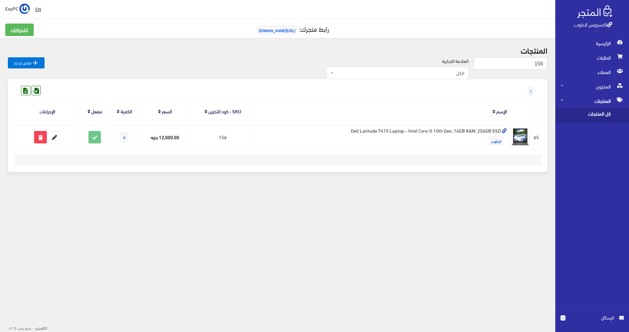
click at [520, 65] on input "156" at bounding box center [510, 63] width 74 height 12
type input "386"
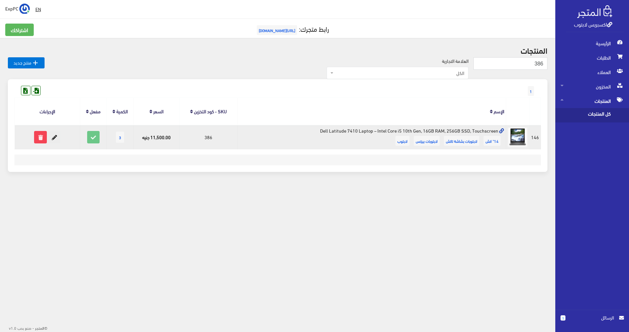
click at [56, 138] on icon at bounding box center [54, 137] width 12 height 12
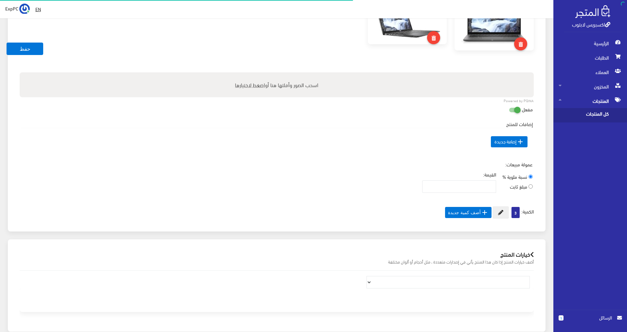
scroll to position [295, 0]
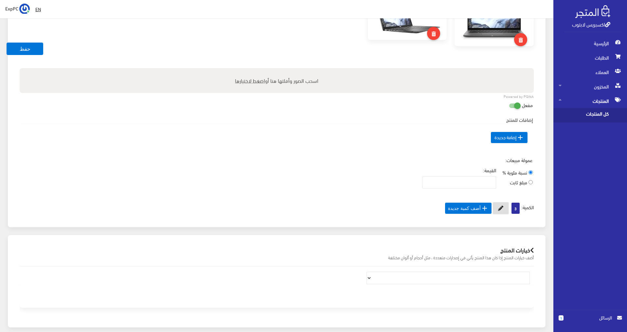
click at [501, 209] on icon at bounding box center [500, 208] width 5 height 5
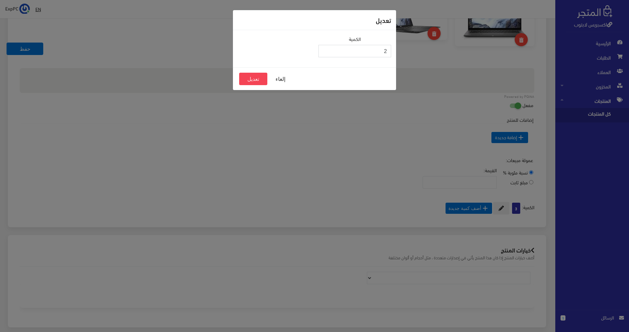
type input "2"
click at [324, 53] on input "2" at bounding box center [354, 51] width 73 height 12
click at [262, 75] on button "تعديل" at bounding box center [253, 79] width 28 height 12
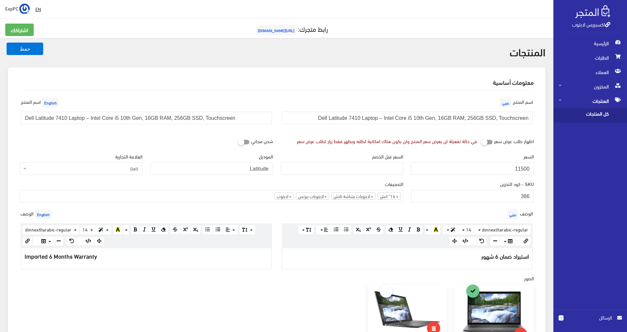
click at [593, 114] on span "كل المنتجات" at bounding box center [584, 115] width 50 height 14
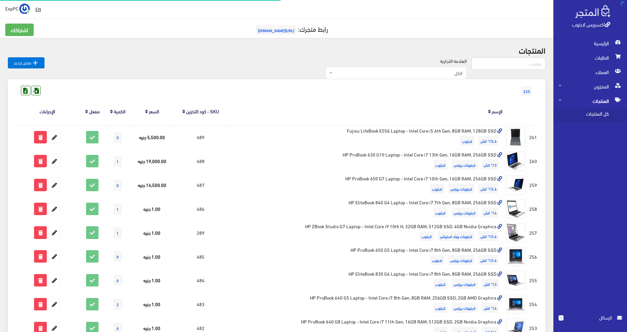
click at [509, 65] on input "text" at bounding box center [509, 63] width 74 height 12
type input "ة"
type input "m7"
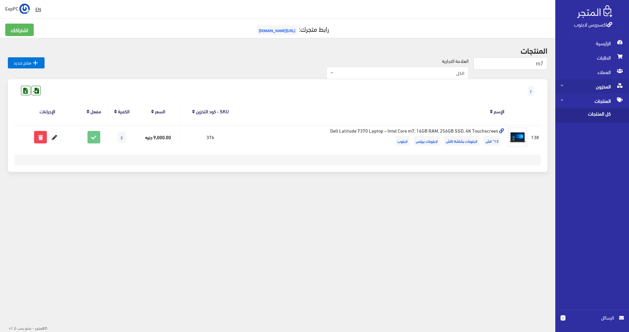
click at [603, 88] on span "المخزون" at bounding box center [591, 86] width 63 height 14
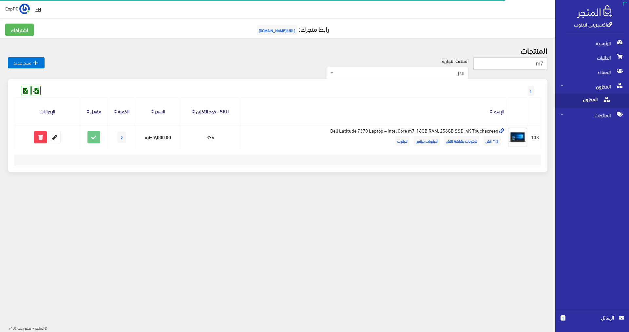
click at [597, 98] on span "المخزون" at bounding box center [585, 101] width 50 height 14
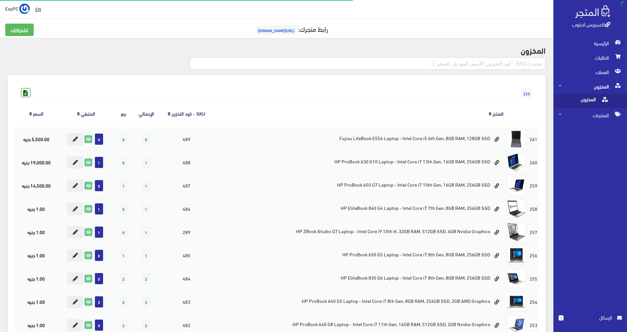
click at [519, 61] on input "text" at bounding box center [368, 63] width 356 height 12
type input "m7"
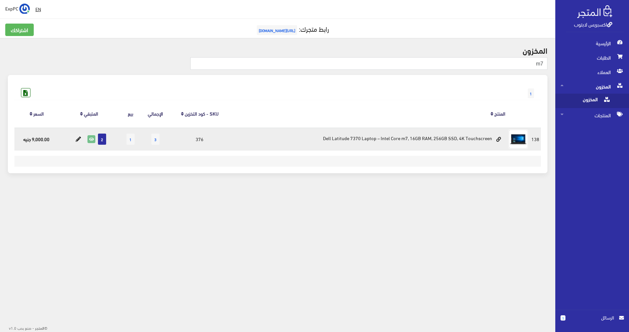
click at [91, 141] on icon at bounding box center [91, 139] width 7 height 7
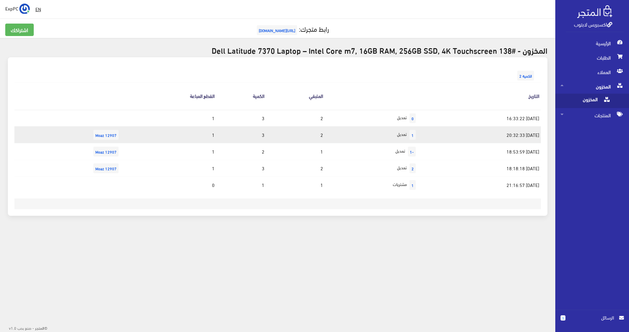
click at [122, 135] on td "1" at bounding box center [169, 134] width 94 height 17
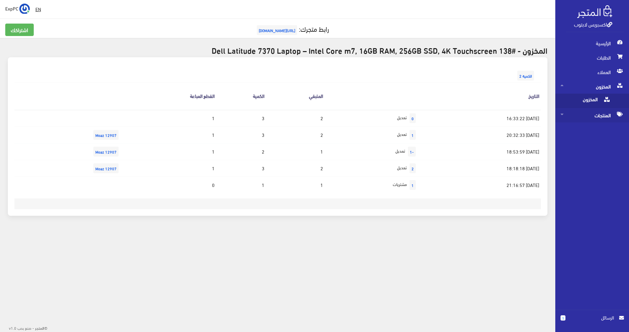
click at [600, 114] on span "المنتجات" at bounding box center [591, 115] width 63 height 14
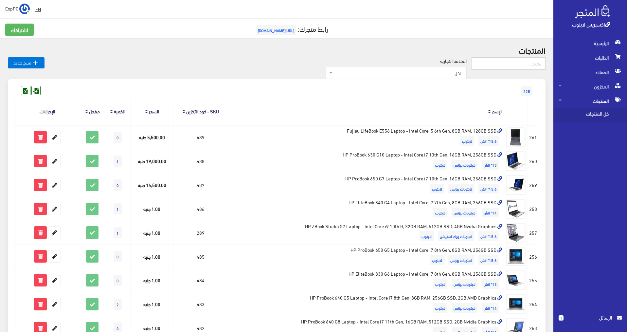
click at [530, 66] on input "text" at bounding box center [509, 63] width 74 height 12
type input "386"
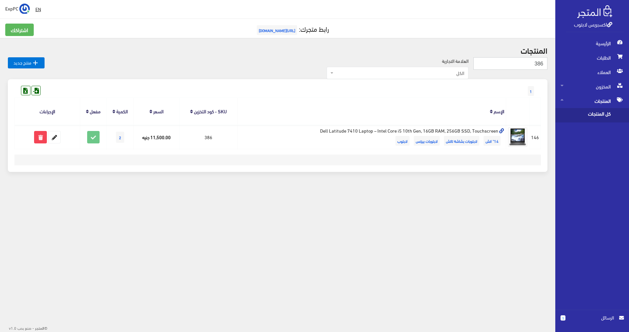
click at [534, 66] on input "386" at bounding box center [510, 63] width 74 height 12
type input "156"
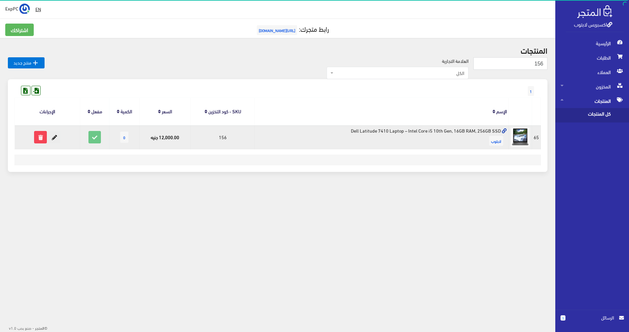
click at [52, 140] on icon at bounding box center [54, 137] width 12 height 12
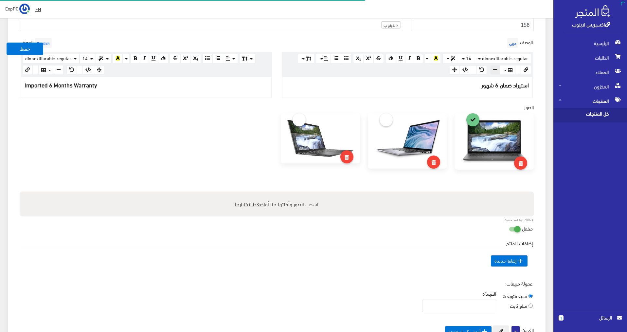
scroll to position [229, 0]
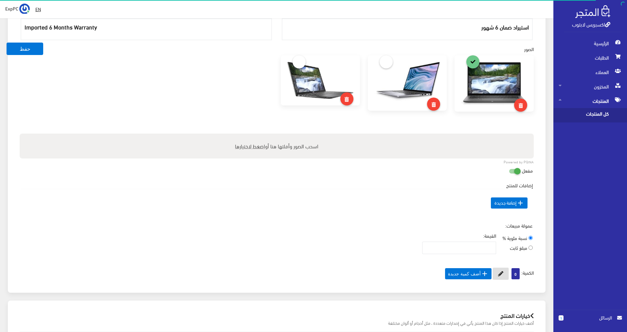
click at [505, 274] on button at bounding box center [501, 274] width 16 height 12
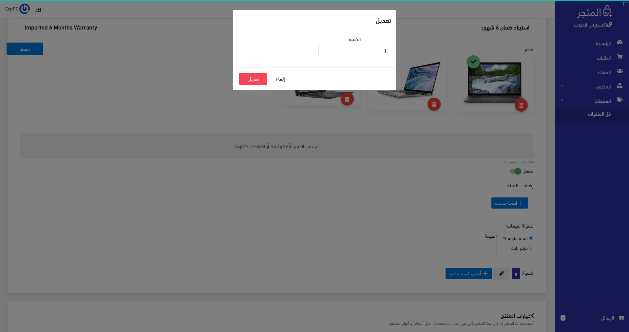
type input "1"
click at [324, 49] on input "1" at bounding box center [354, 51] width 73 height 12
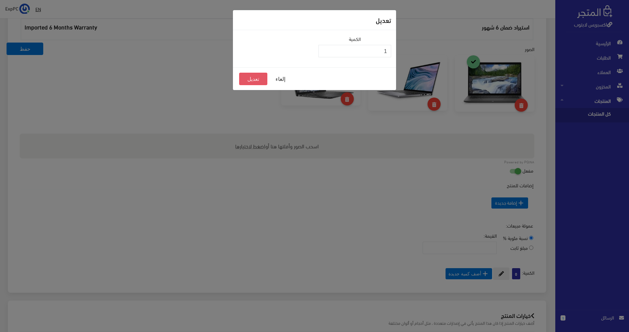
click at [258, 78] on button "تعديل" at bounding box center [253, 79] width 28 height 12
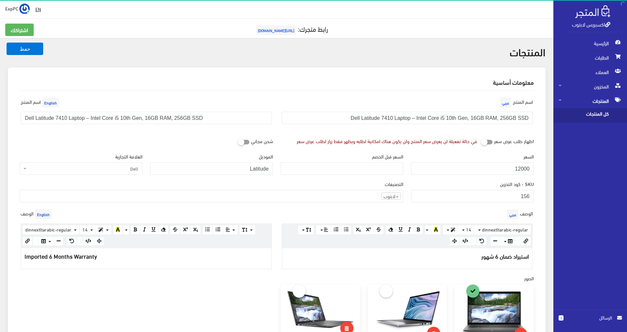
click at [597, 117] on span "كل المنتجات" at bounding box center [584, 115] width 50 height 14
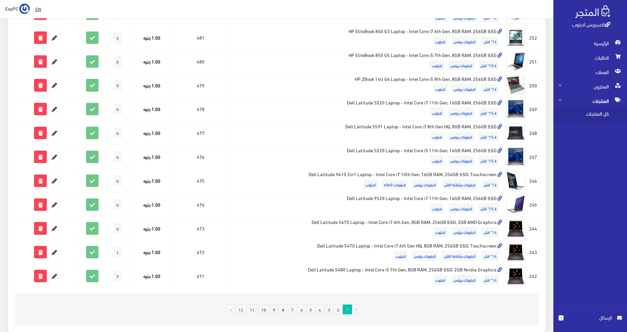
scroll to position [351, 0]
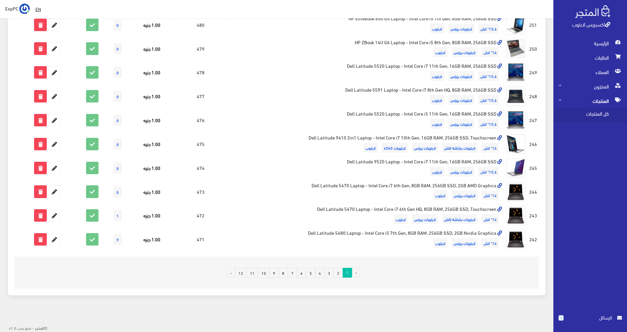
click at [302, 272] on link "6" at bounding box center [301, 273] width 9 height 10
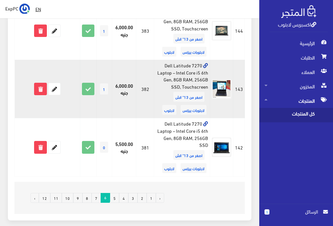
scroll to position [1281, 0]
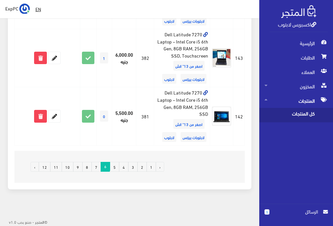
click at [96, 168] on link "7" at bounding box center [95, 167] width 9 height 10
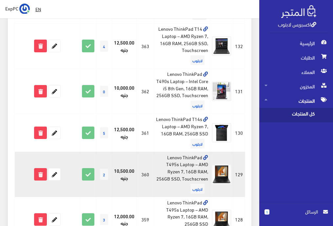
scroll to position [720, 0]
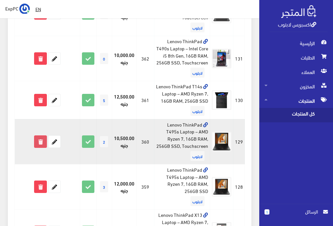
click at [38, 148] on icon at bounding box center [40, 142] width 12 height 12
click at [57, 148] on icon at bounding box center [54, 142] width 12 height 12
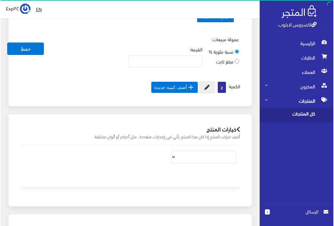
scroll to position [425, 0]
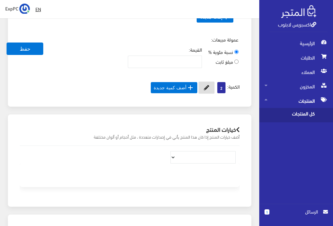
click at [209, 87] on button at bounding box center [206, 88] width 16 height 12
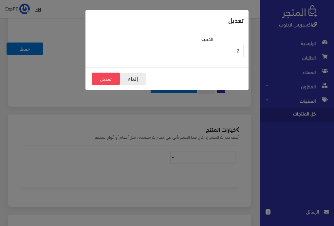
click at [129, 79] on button "إلغاء" at bounding box center [133, 79] width 26 height 12
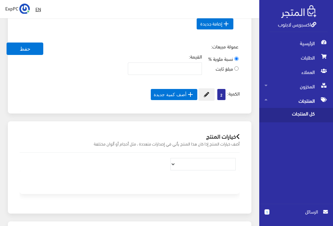
scroll to position [414, 0]
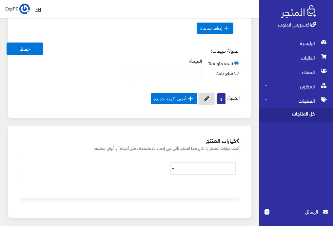
click at [207, 99] on icon at bounding box center [206, 98] width 5 height 5
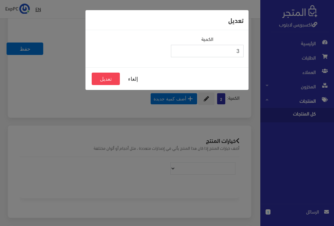
click at [177, 49] on input "3" at bounding box center [207, 51] width 73 height 12
type input "4"
click at [177, 49] on input "4" at bounding box center [207, 51] width 73 height 12
click at [113, 76] on button "تعديل" at bounding box center [106, 79] width 28 height 12
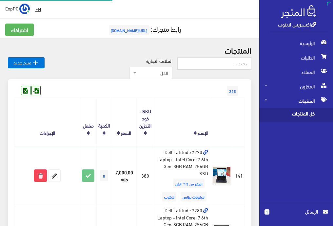
scroll to position [720, 0]
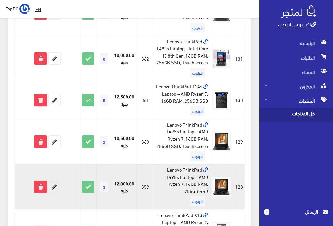
click at [54, 193] on icon at bounding box center [54, 187] width 12 height 12
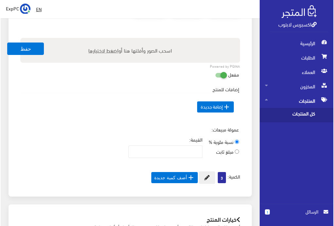
scroll to position [426, 0]
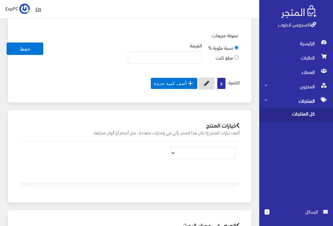
click at [211, 85] on button at bounding box center [206, 83] width 16 height 12
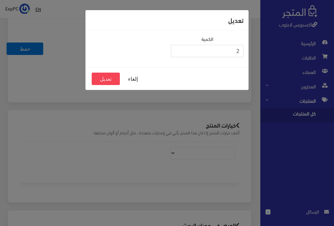
click at [177, 52] on input "2" at bounding box center [207, 51] width 73 height 12
type input "1"
click at [177, 52] on input "1" at bounding box center [207, 51] width 73 height 12
click at [102, 80] on button "تعديل" at bounding box center [106, 79] width 28 height 12
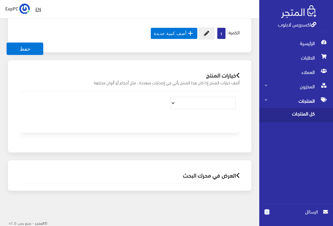
scroll to position [426, 0]
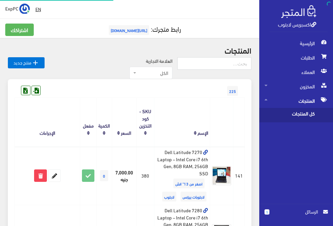
scroll to position [720, 0]
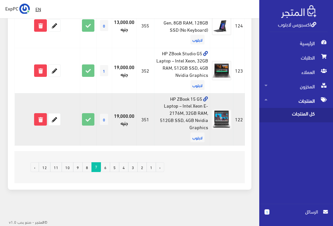
scroll to position [1070, 0]
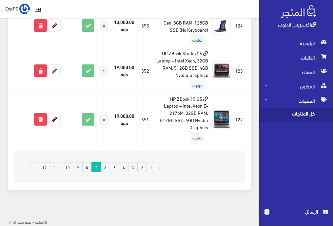
click at [88, 165] on link "8" at bounding box center [86, 167] width 9 height 10
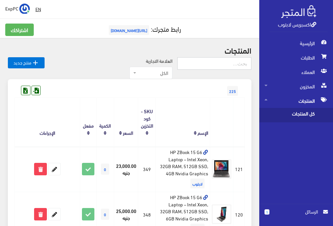
click at [229, 64] on input "text" at bounding box center [214, 63] width 74 height 12
type input "130"
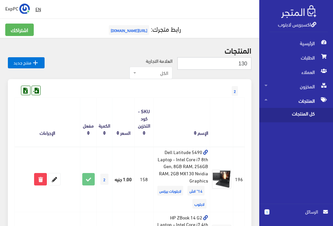
click at [229, 64] on input "130" at bounding box center [214, 63] width 74 height 12
type input "330"
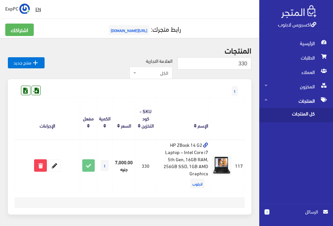
click at [279, 114] on span "كل المنتجات" at bounding box center [289, 115] width 50 height 14
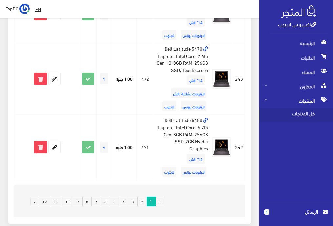
scroll to position [1221, 0]
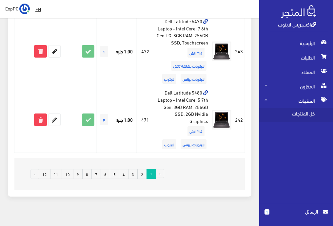
click at [87, 169] on link "8" at bounding box center [86, 174] width 9 height 10
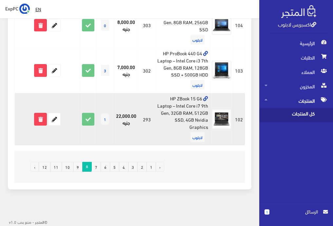
scroll to position [1058, 0]
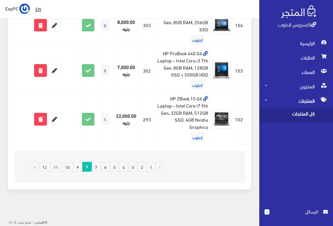
click at [80, 165] on link "9" at bounding box center [77, 167] width 9 height 10
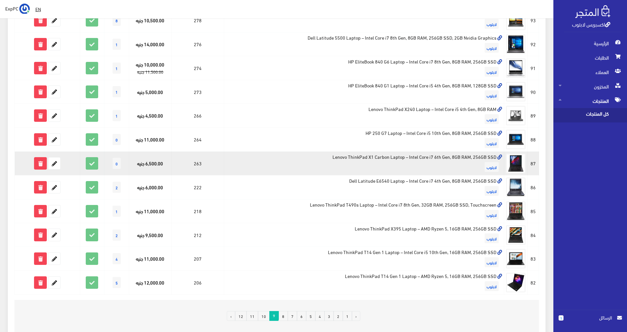
scroll to position [351, 0]
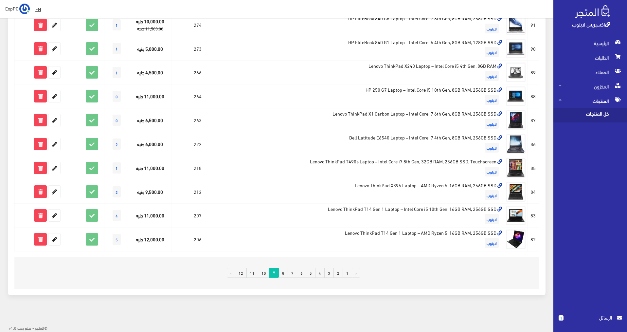
click at [285, 226] on link "8" at bounding box center [283, 273] width 9 height 10
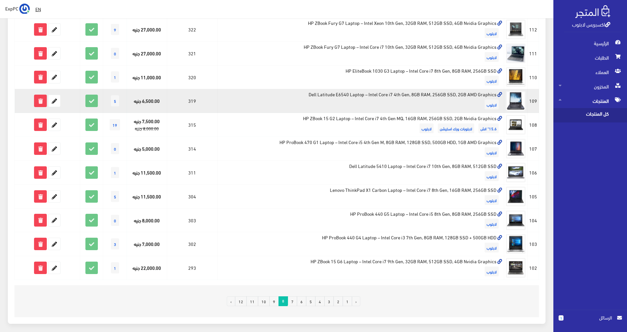
scroll to position [327, 0]
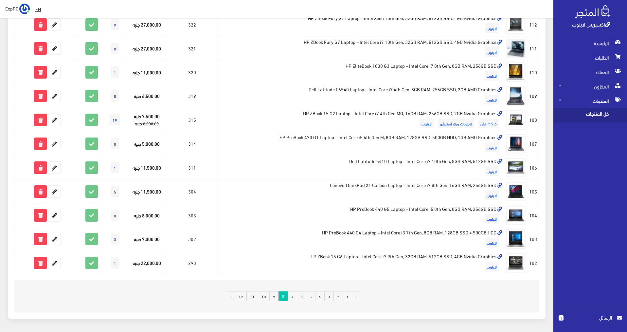
click at [275, 297] on link "9" at bounding box center [274, 296] width 9 height 10
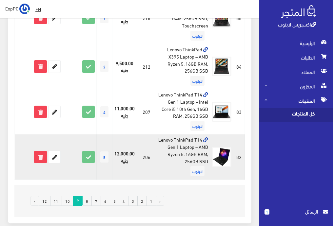
scroll to position [917, 0]
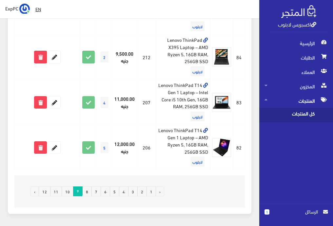
click at [71, 192] on link "10" at bounding box center [68, 192] width 12 height 10
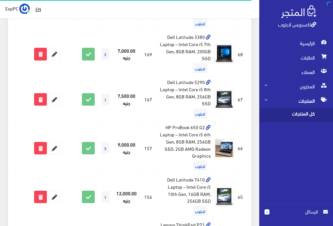
scroll to position [963, 0]
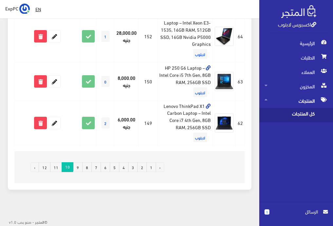
click at [57, 166] on link "11" at bounding box center [56, 167] width 12 height 10
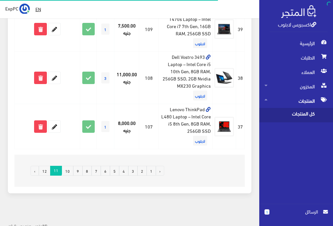
scroll to position [998, 0]
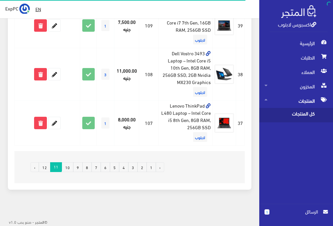
drag, startPoint x: 54, startPoint y: 168, endPoint x: 50, endPoint y: 167, distance: 3.9
click at [53, 167] on span "11" at bounding box center [56, 166] width 12 height 9
click at [48, 167] on link "12" at bounding box center [45, 167] width 12 height 10
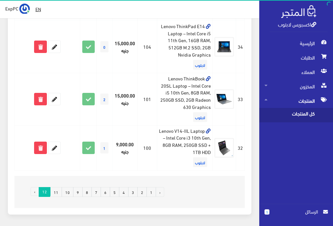
scroll to position [249, 0]
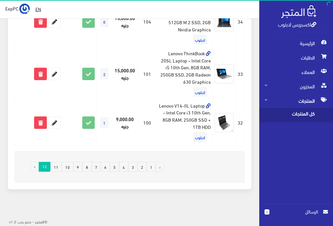
click at [69, 169] on link "10" at bounding box center [68, 167] width 12 height 10
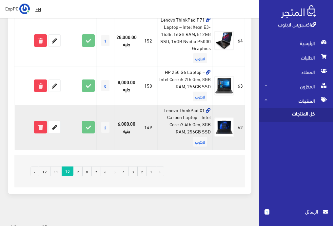
scroll to position [963, 0]
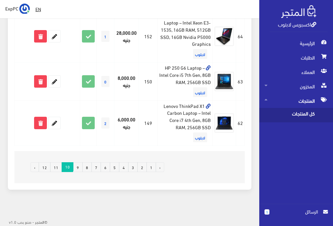
click at [79, 163] on link "9" at bounding box center [77, 167] width 9 height 10
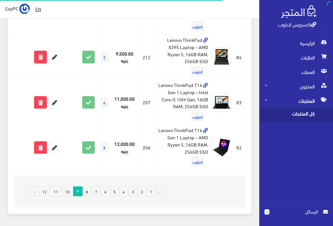
scroll to position [941, 0]
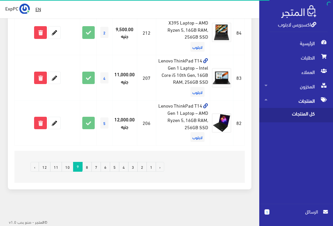
click at [69, 168] on link "10" at bounding box center [68, 167] width 12 height 10
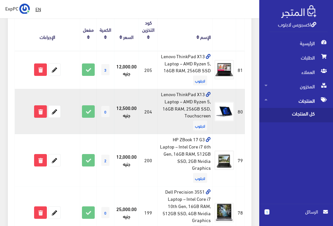
scroll to position [98, 0]
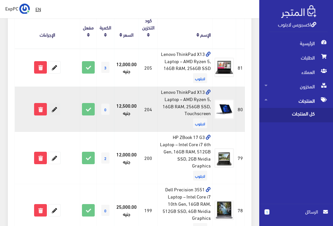
click at [54, 108] on icon at bounding box center [54, 109] width 12 height 12
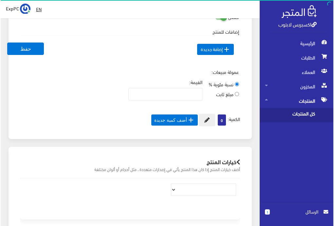
scroll to position [393, 0]
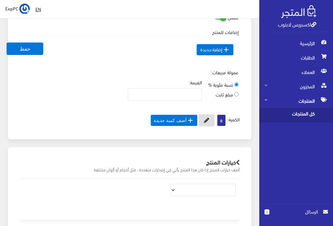
click at [204, 120] on icon at bounding box center [206, 120] width 5 height 5
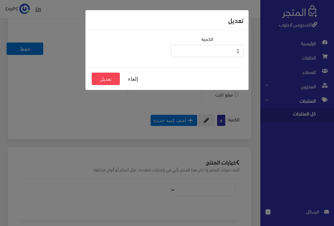
type input "1"
click at [177, 49] on input "1" at bounding box center [207, 51] width 73 height 12
click at [108, 77] on button "تعديل" at bounding box center [106, 79] width 28 height 12
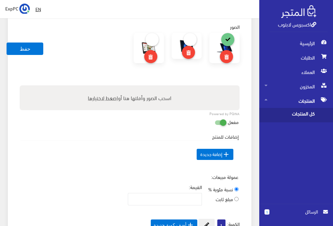
scroll to position [262, 0]
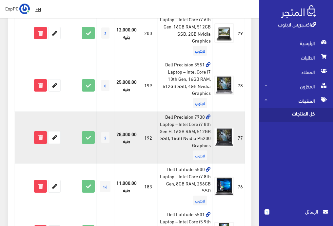
scroll to position [229, 0]
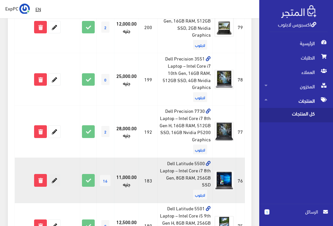
click at [57, 182] on icon at bounding box center [54, 181] width 12 height 12
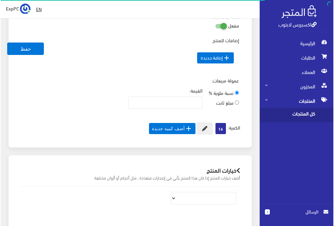
scroll to position [393, 0]
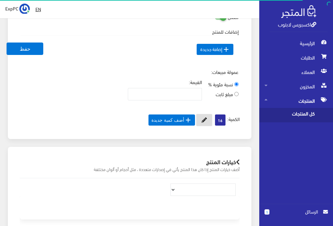
click at [207, 119] on button at bounding box center [204, 120] width 16 height 12
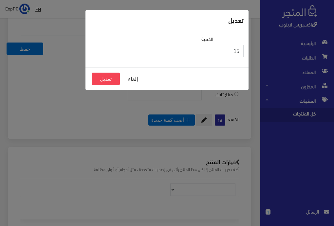
click at [178, 53] on input "15" at bounding box center [207, 51] width 73 height 12
click at [178, 53] on input "14" at bounding box center [207, 51] width 73 height 12
click at [178, 53] on input "13" at bounding box center [207, 51] width 73 height 12
click at [178, 53] on input "12" at bounding box center [207, 51] width 73 height 12
click at [178, 53] on input "11" at bounding box center [207, 51] width 73 height 12
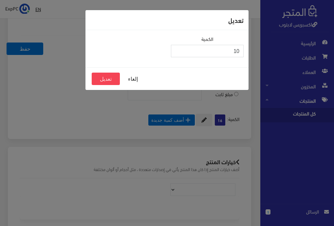
click at [178, 53] on input "10" at bounding box center [207, 51] width 73 height 12
click at [178, 53] on input "9" at bounding box center [207, 51] width 73 height 12
click at [178, 53] on input "8" at bounding box center [207, 51] width 73 height 12
click at [178, 53] on input "7" at bounding box center [207, 51] width 73 height 12
click at [178, 53] on input "6" at bounding box center [207, 51] width 73 height 12
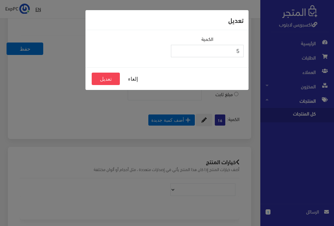
click at [178, 53] on input "5" at bounding box center [207, 51] width 73 height 12
click at [178, 53] on input "4" at bounding box center [207, 51] width 73 height 12
click at [178, 53] on input "3" at bounding box center [207, 51] width 73 height 12
click at [178, 53] on input "2" at bounding box center [207, 51] width 73 height 12
click at [178, 53] on input "1" at bounding box center [207, 51] width 73 height 12
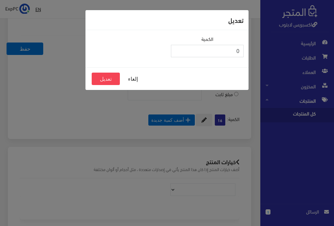
type input "0"
click at [178, 53] on input "0" at bounding box center [207, 51] width 73 height 12
click at [111, 76] on button "تعديل" at bounding box center [106, 79] width 28 height 12
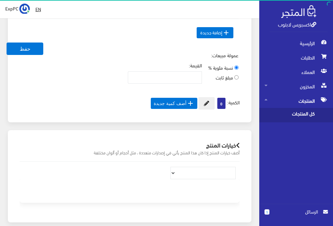
scroll to position [311, 0]
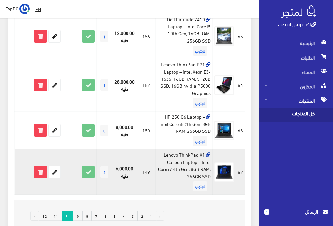
scroll to position [909, 0]
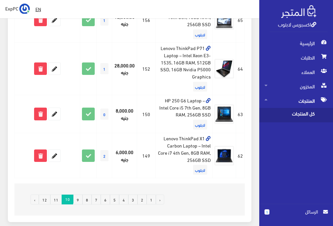
click at [58, 198] on link "11" at bounding box center [56, 200] width 12 height 10
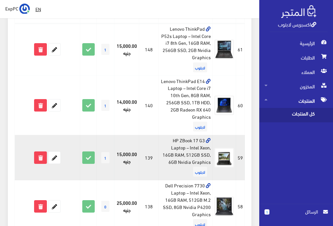
scroll to position [131, 0]
